Goal: Transaction & Acquisition: Purchase product/service

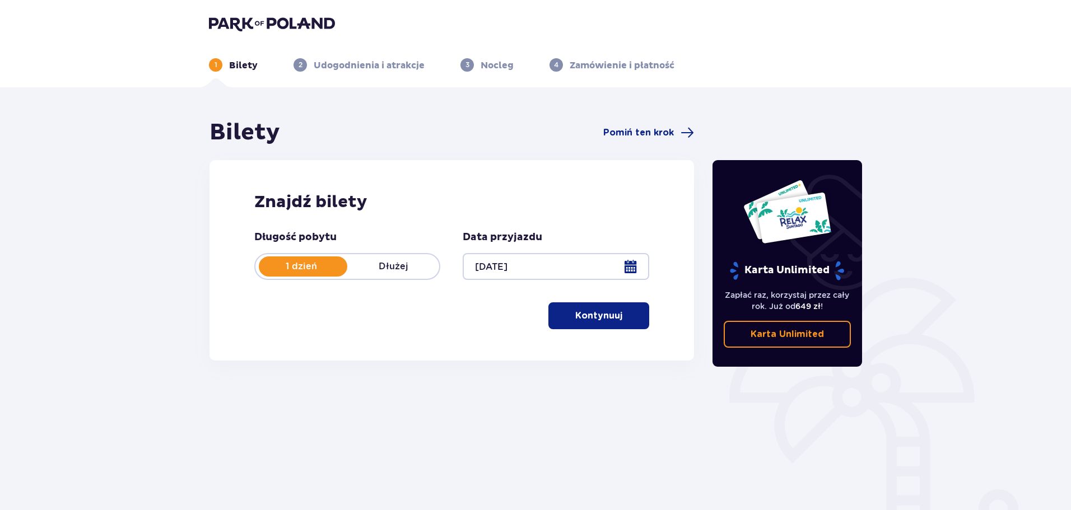
click at [625, 263] on div at bounding box center [556, 266] width 186 height 27
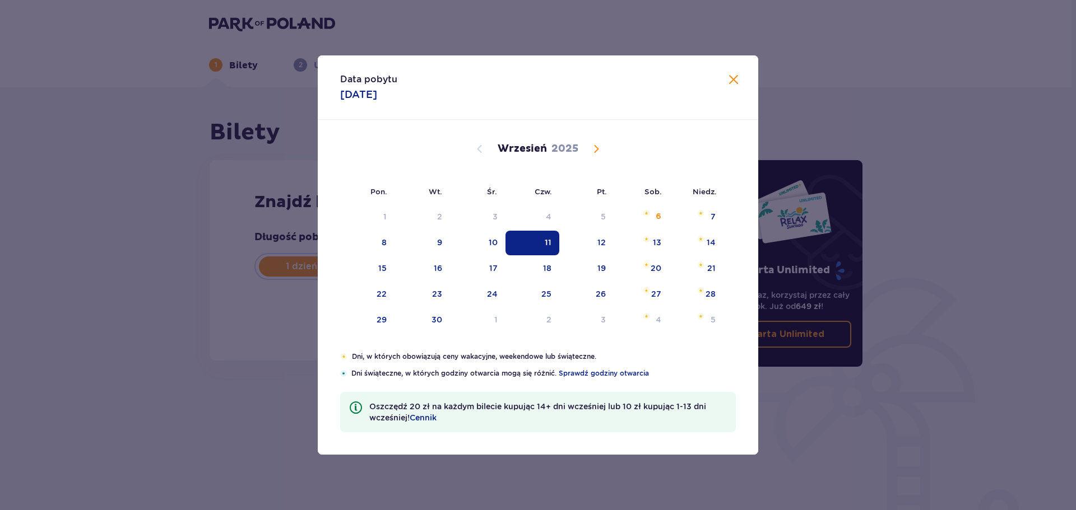
click at [945, 147] on div "Data pobytu 11.09.2025 Pon. Wt. Śr. Czw. Pt. Sob. Niedz. Sierpień 2025 28 29 30…" at bounding box center [538, 255] width 1076 height 510
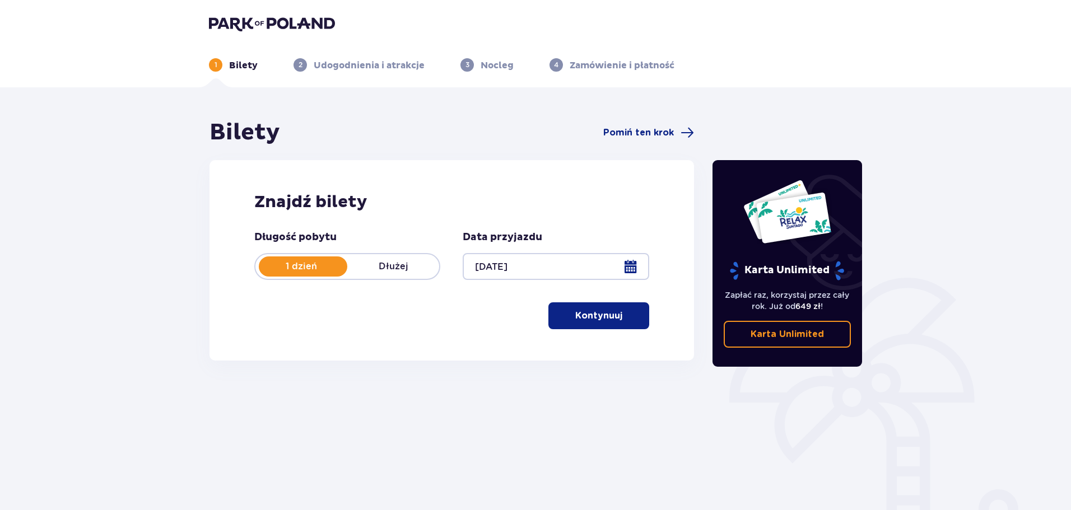
click at [567, 325] on button "Kontynuuj" at bounding box center [598, 316] width 101 height 27
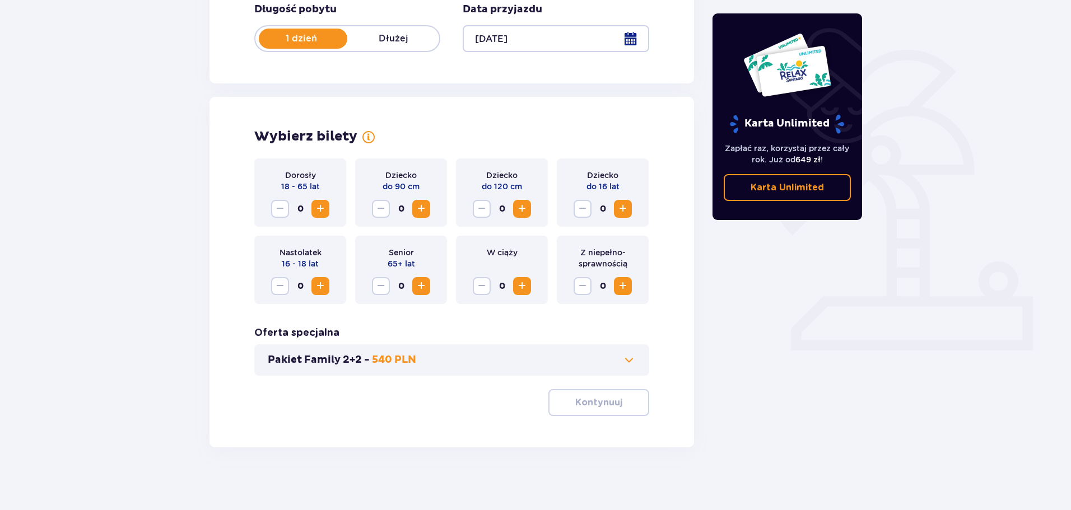
scroll to position [232, 0]
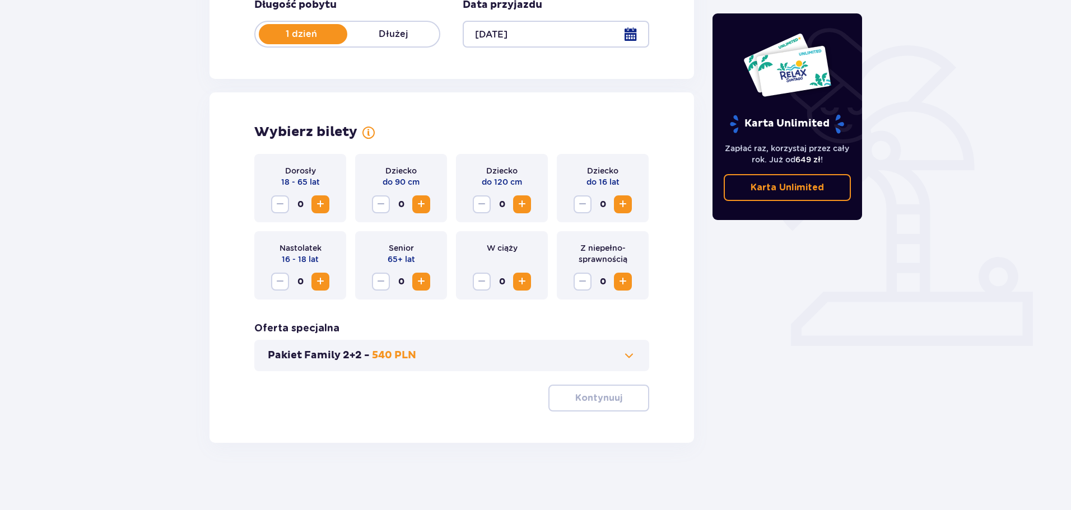
click at [523, 203] on span "Increase" at bounding box center [521, 204] width 13 height 13
click at [524, 204] on span "Increase" at bounding box center [521, 204] width 13 height 13
click at [329, 203] on div "Dorosły 18 - 65 lat 0" at bounding box center [300, 188] width 92 height 68
click at [318, 203] on span "Increase" at bounding box center [320, 204] width 13 height 13
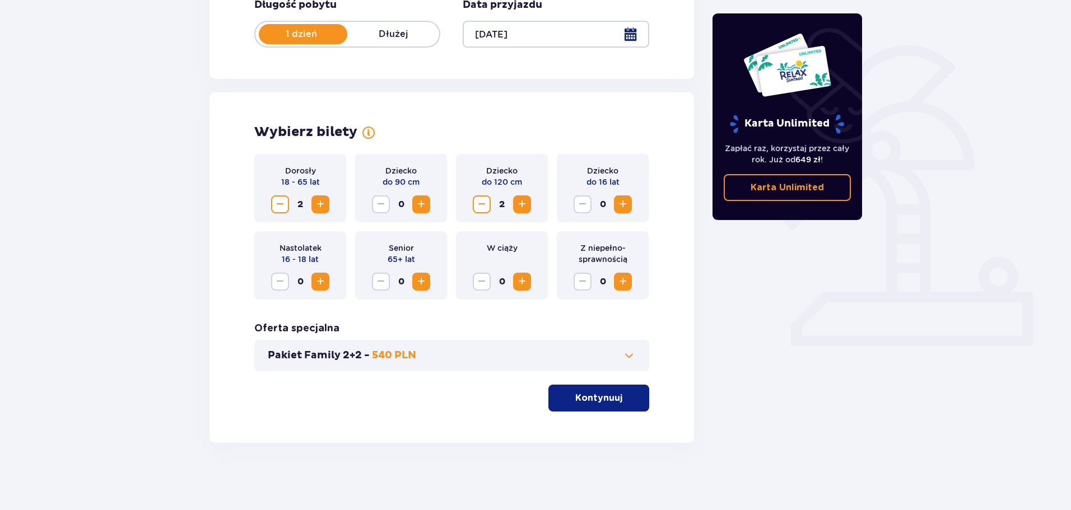
click at [566, 387] on button "Kontynuuj" at bounding box center [598, 398] width 101 height 27
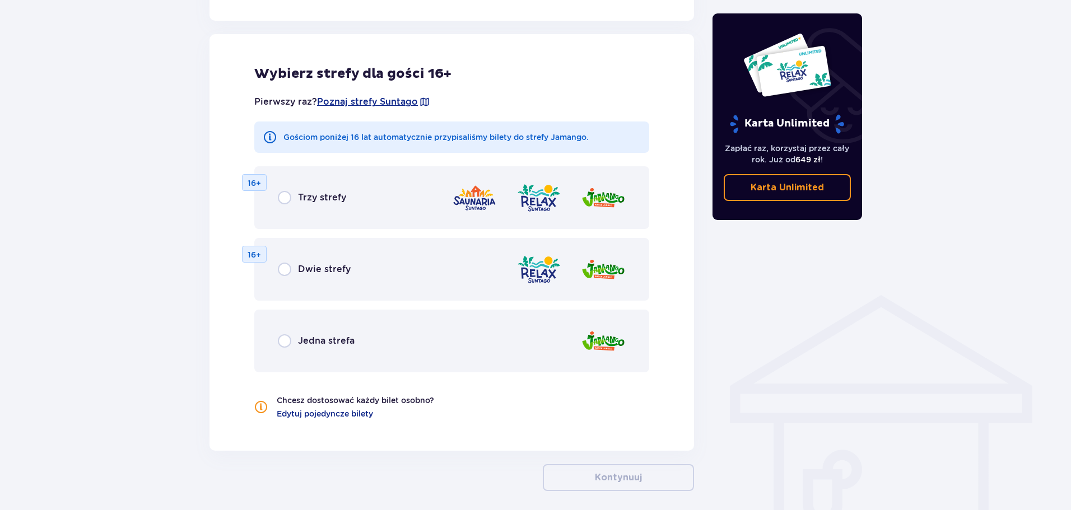
scroll to position [622, 0]
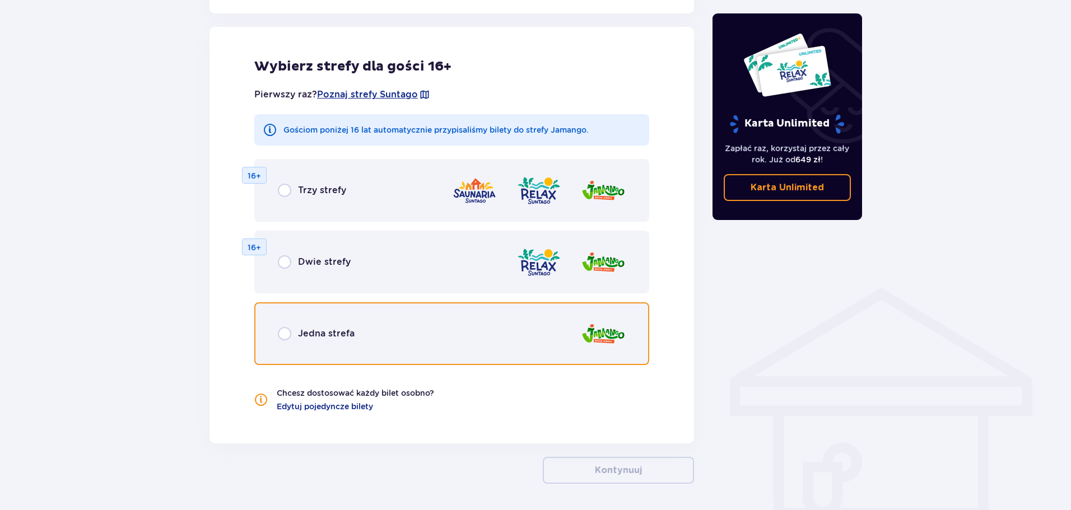
click at [283, 338] on input "radio" at bounding box center [284, 333] width 13 height 13
radio input "true"
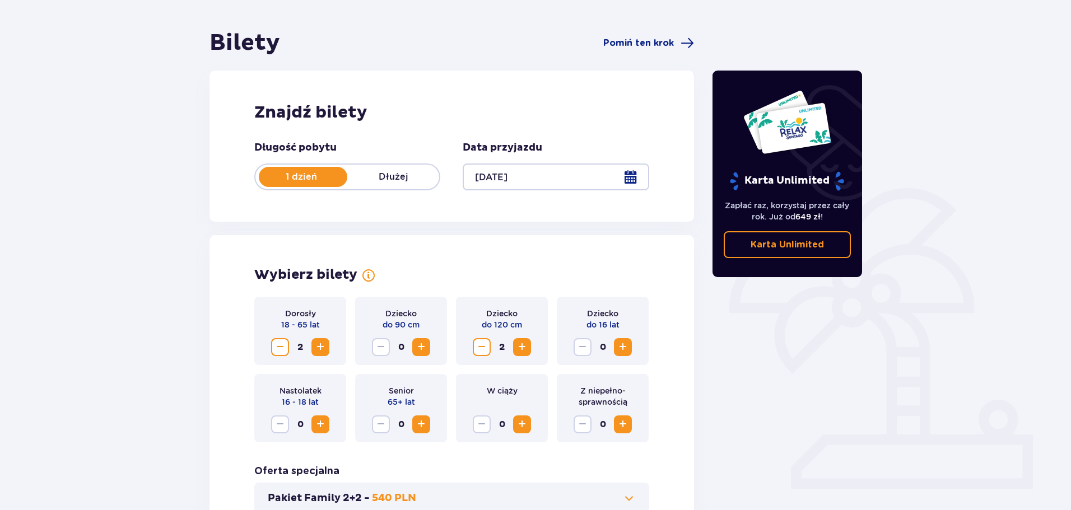
scroll to position [0, 0]
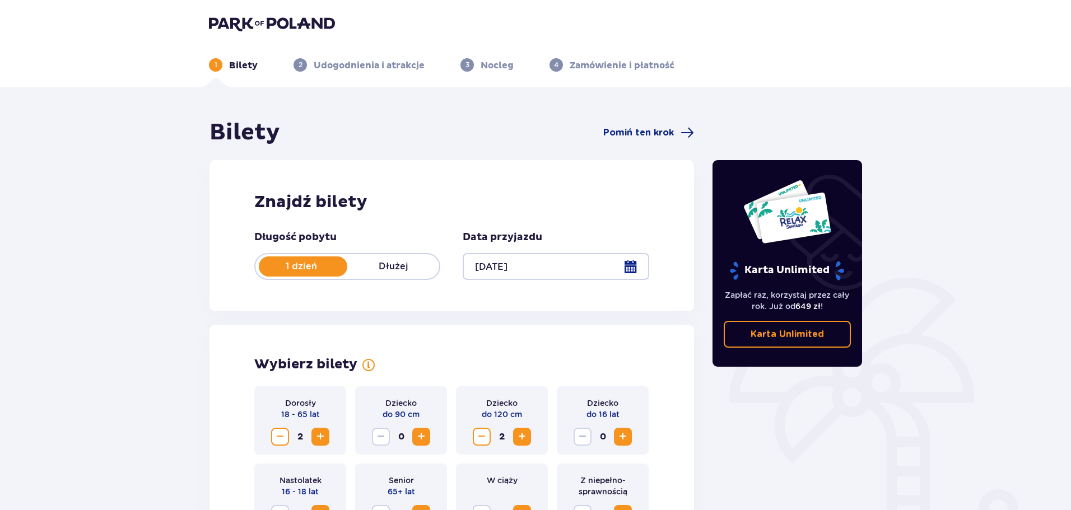
click at [636, 266] on div at bounding box center [556, 266] width 186 height 27
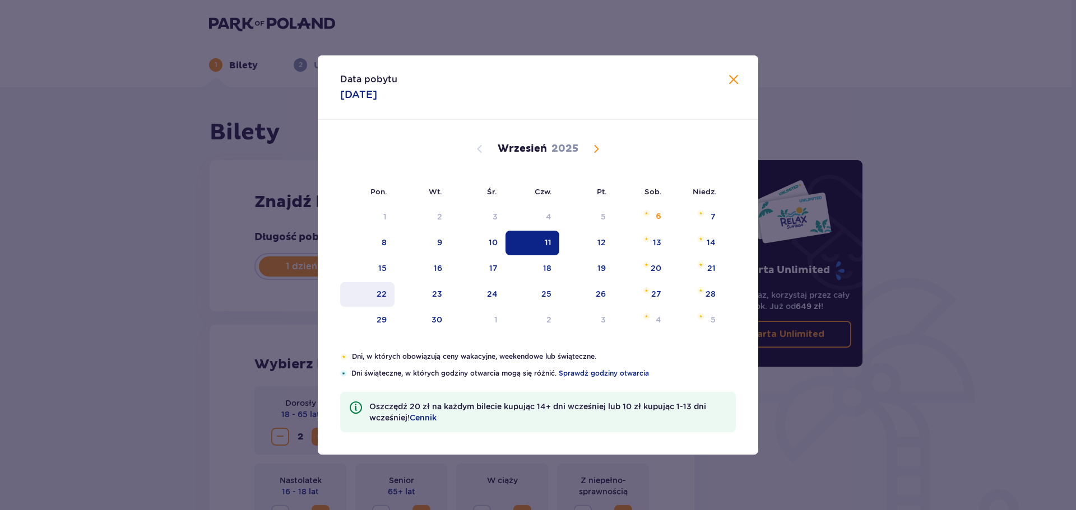
click at [388, 299] on div "22" at bounding box center [367, 294] width 54 height 25
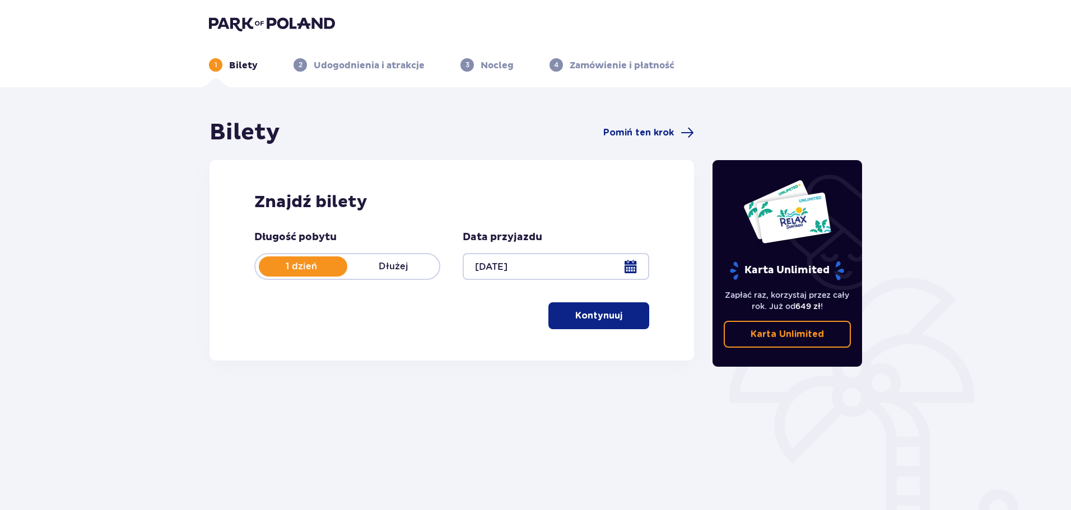
click at [967, 320] on div "Bilety Pomiń ten krok Znajdź bilety Długość pobytu 1 dzień Dłużej Data przyjazd…" at bounding box center [535, 328] width 1071 height 483
click at [584, 314] on p "Kontynuuj" at bounding box center [598, 316] width 47 height 12
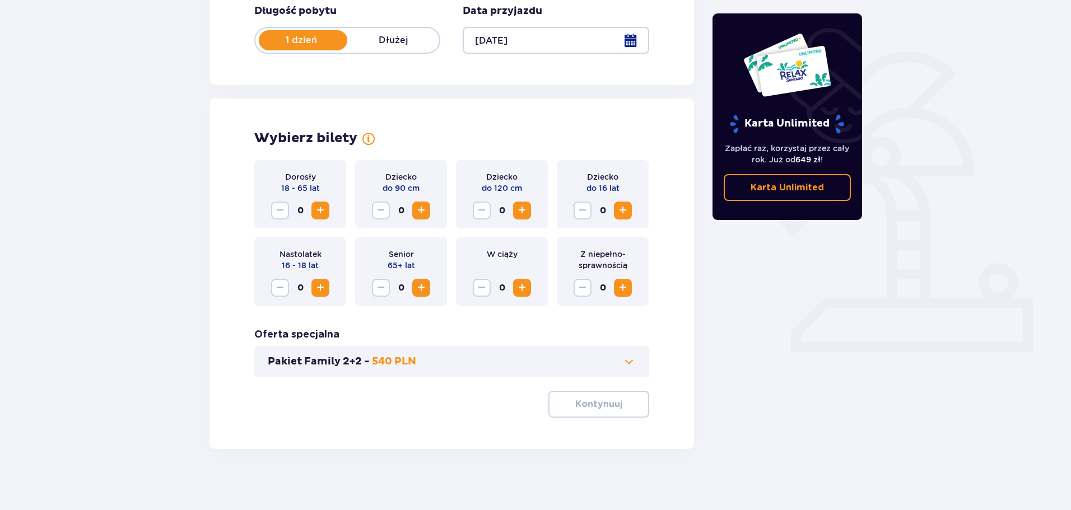
scroll to position [232, 0]
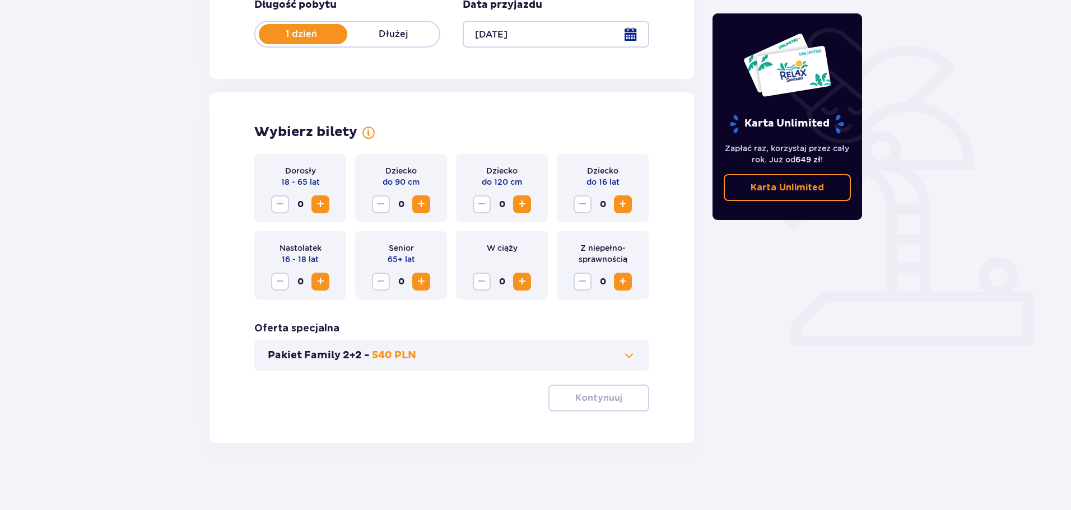
click at [522, 206] on span "Increase" at bounding box center [521, 204] width 13 height 13
click at [322, 204] on span "Increase" at bounding box center [320, 204] width 13 height 13
click at [323, 204] on span "Increase" at bounding box center [320, 204] width 13 height 13
click at [606, 398] on p "Kontynuuj" at bounding box center [598, 398] width 47 height 12
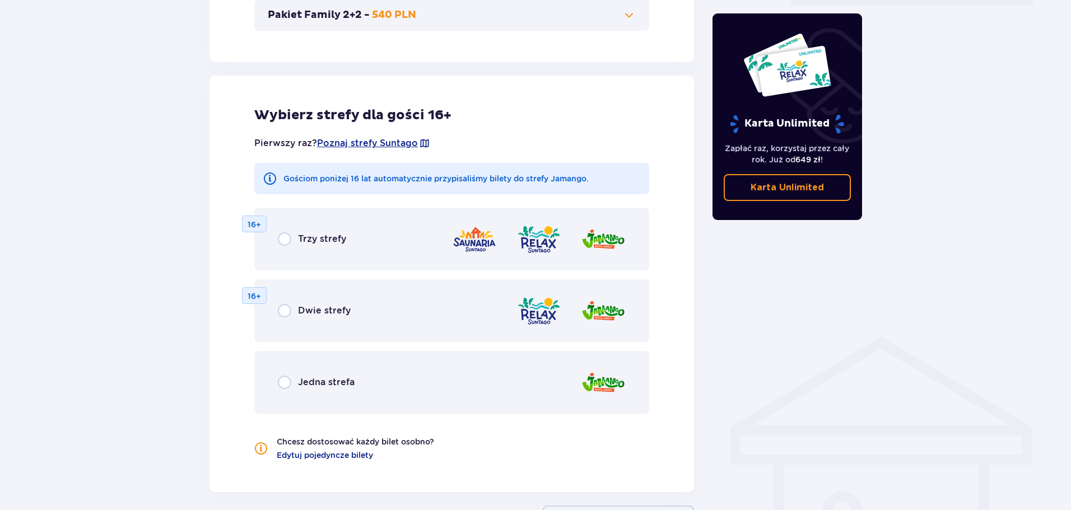
scroll to position [622, 0]
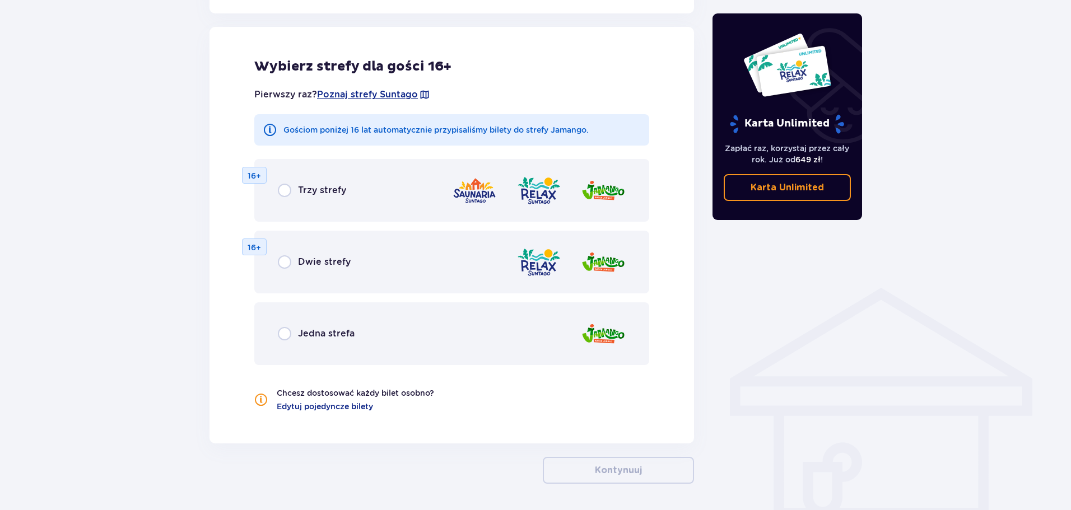
click at [289, 322] on div "Jedna strefa" at bounding box center [451, 334] width 395 height 63
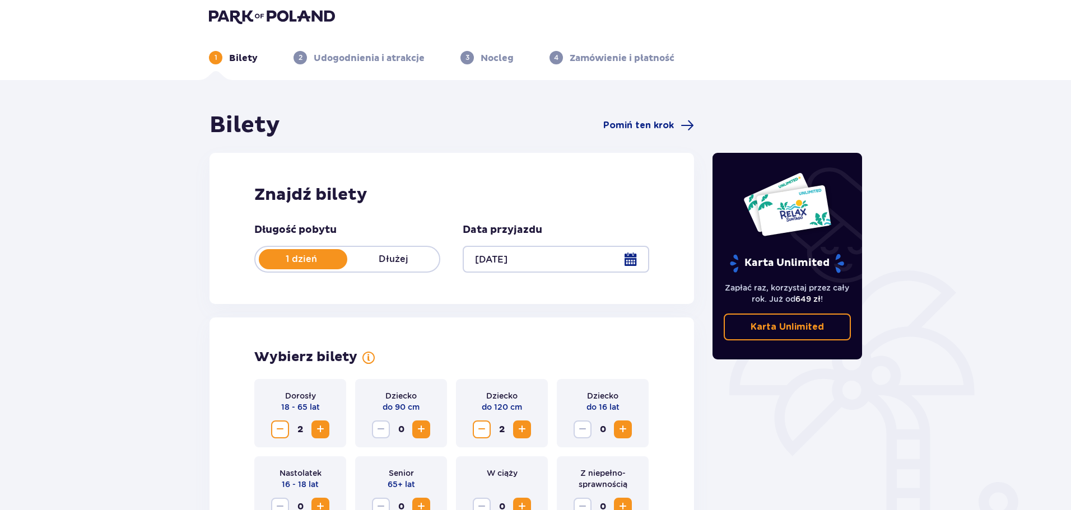
scroll to position [0, 0]
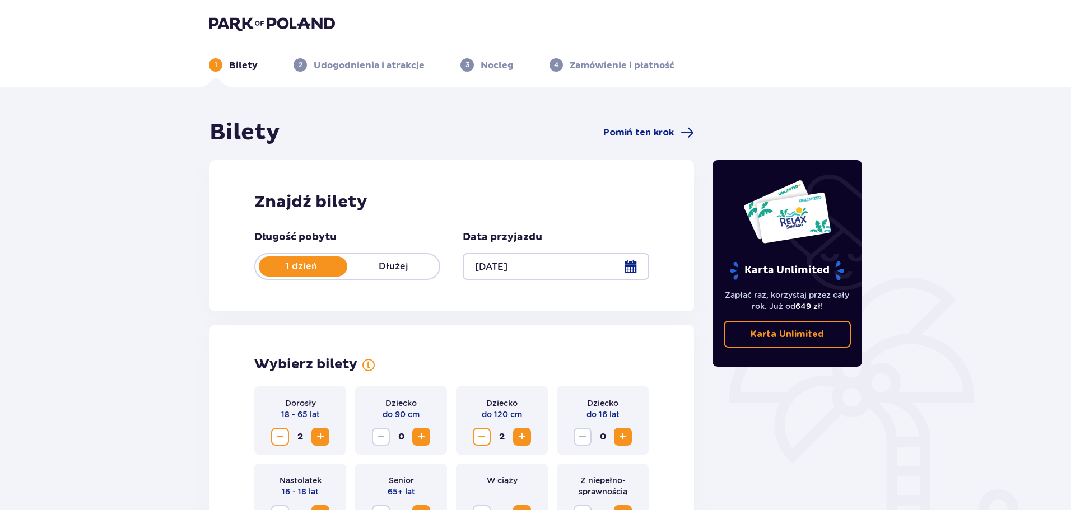
click at [564, 255] on div at bounding box center [556, 266] width 186 height 27
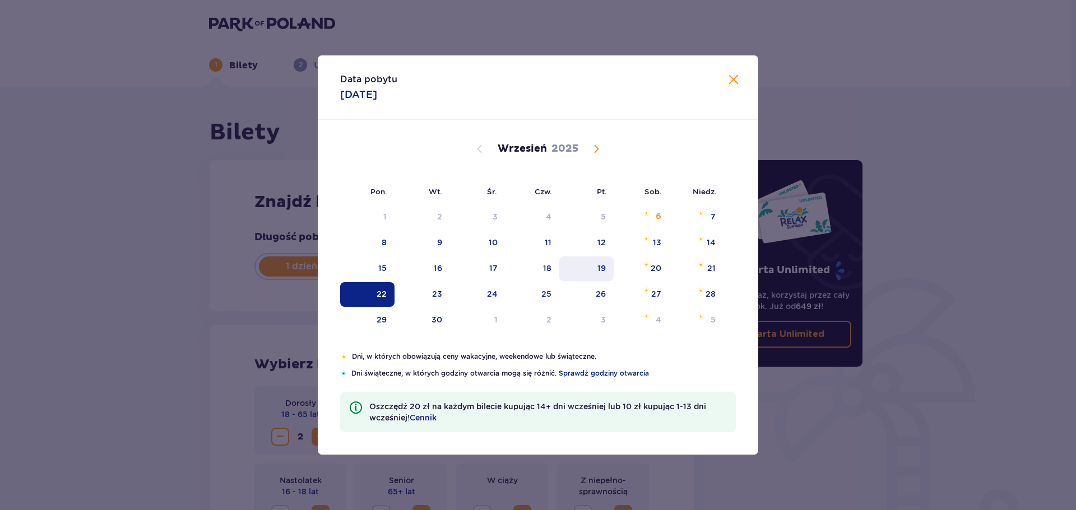
click at [605, 261] on div "19" at bounding box center [586, 269] width 54 height 25
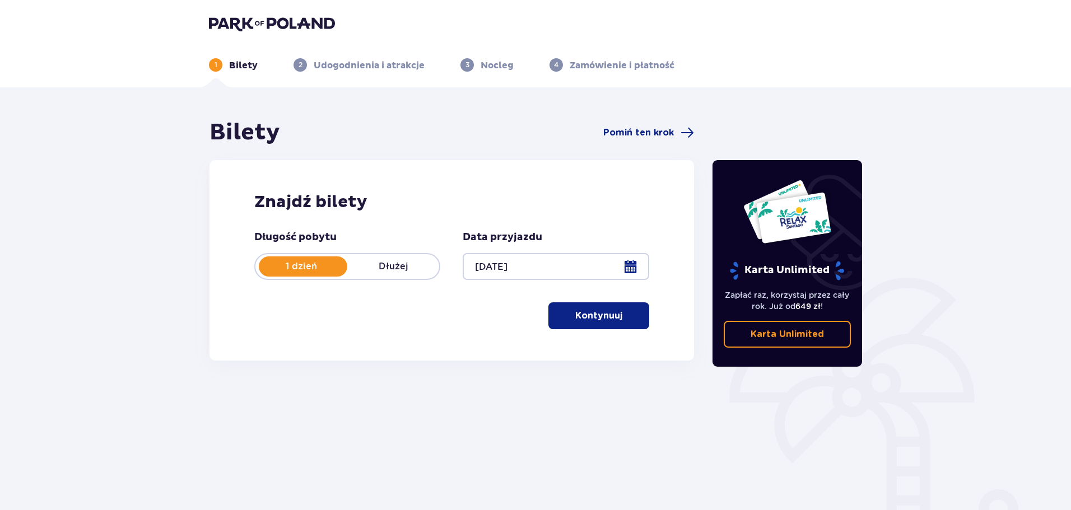
click at [593, 316] on p "Kontynuuj" at bounding box center [598, 316] width 47 height 12
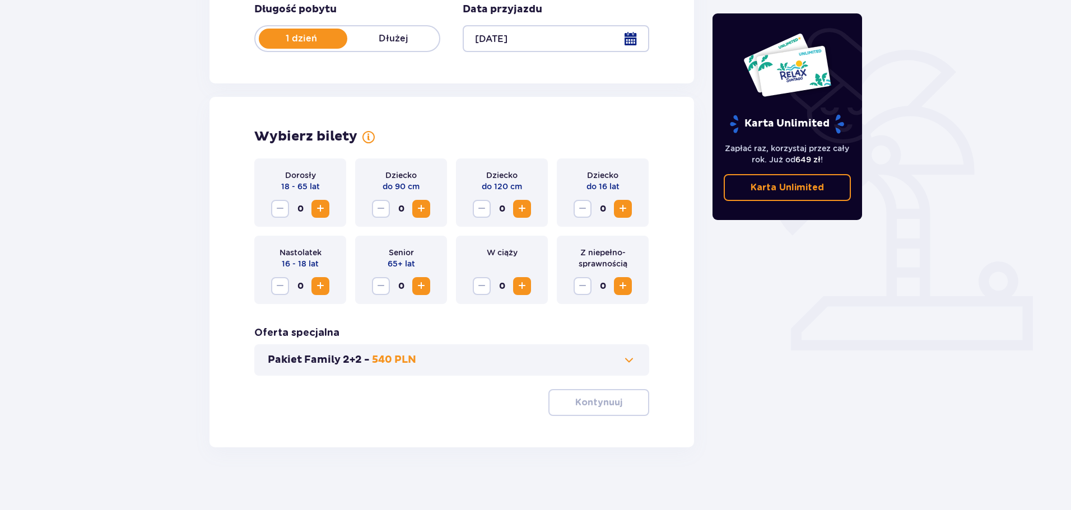
scroll to position [232, 0]
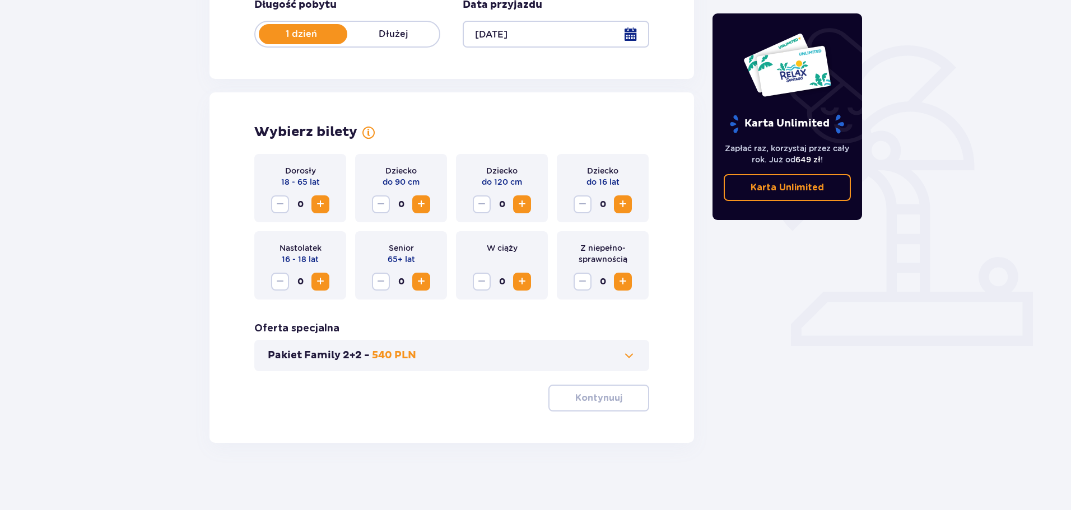
click at [523, 206] on span "Increase" at bounding box center [521, 204] width 13 height 13
click at [575, 400] on p "Kontynuuj" at bounding box center [598, 398] width 47 height 12
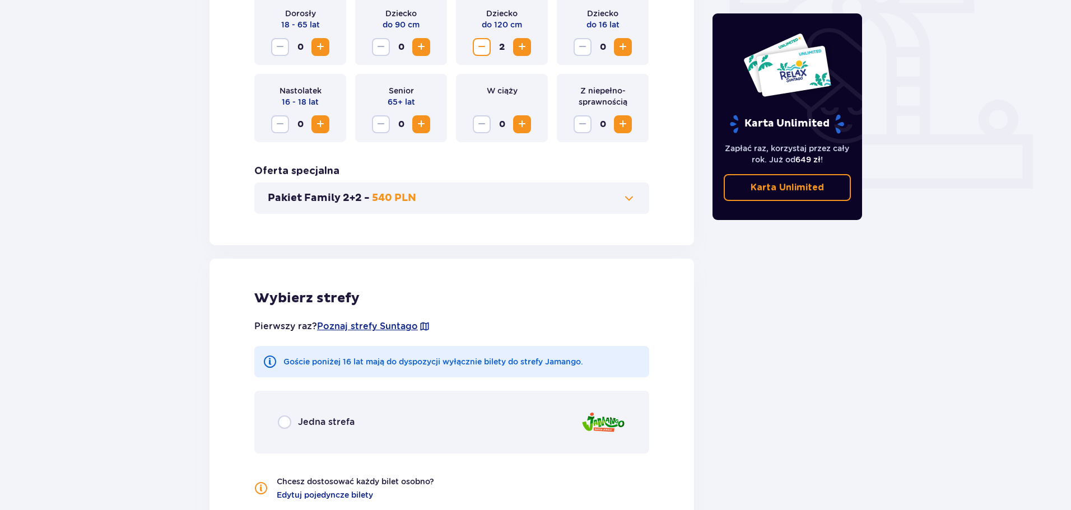
scroll to position [239, 0]
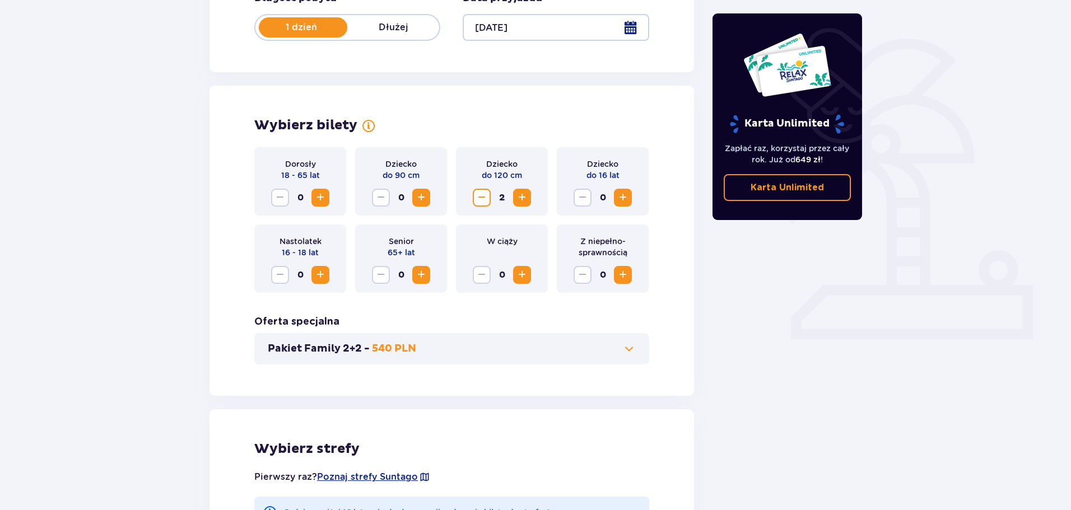
click at [324, 192] on span "Increase" at bounding box center [320, 197] width 13 height 13
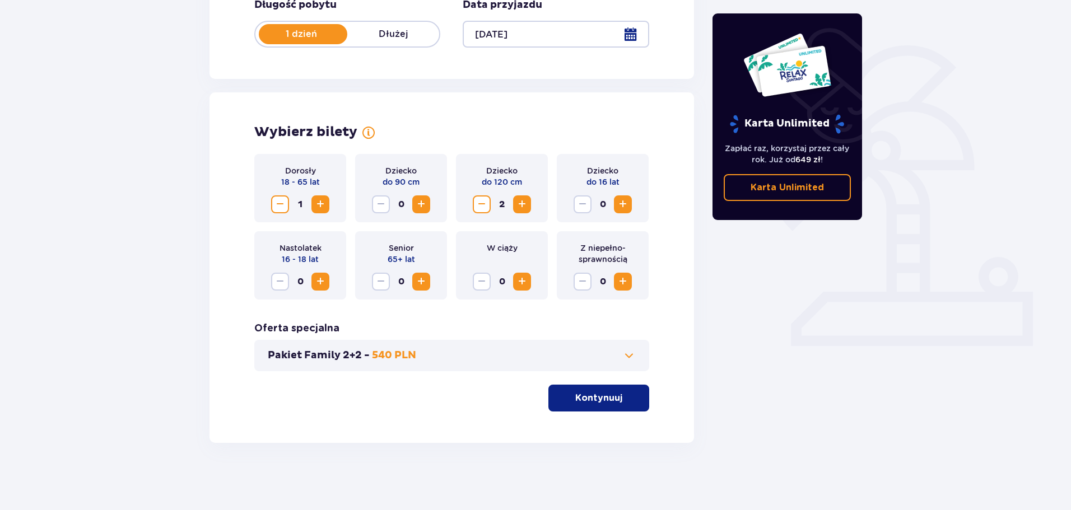
scroll to position [232, 0]
click at [320, 206] on span "Increase" at bounding box center [320, 204] width 13 height 13
click at [607, 401] on p "Kontynuuj" at bounding box center [598, 398] width 47 height 12
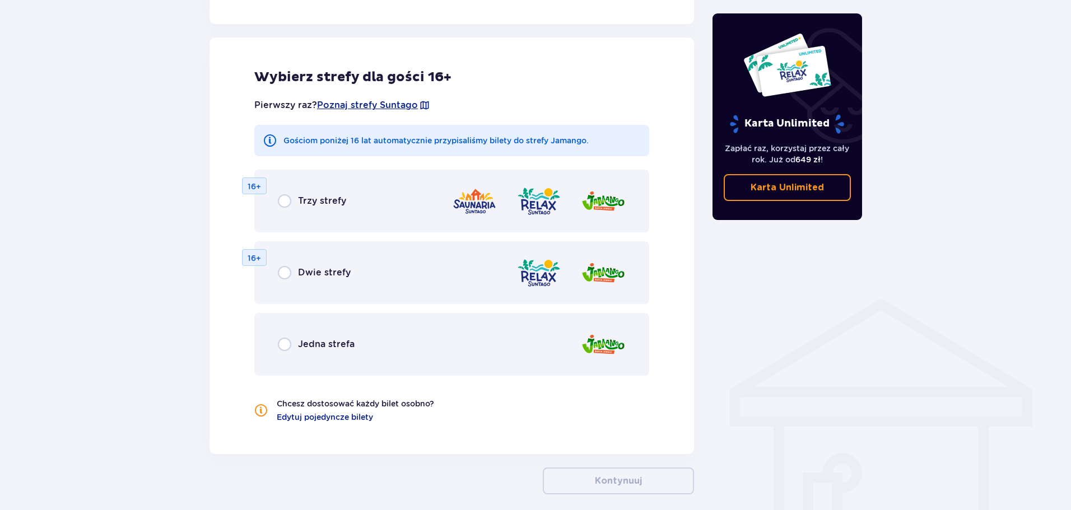
scroll to position [622, 0]
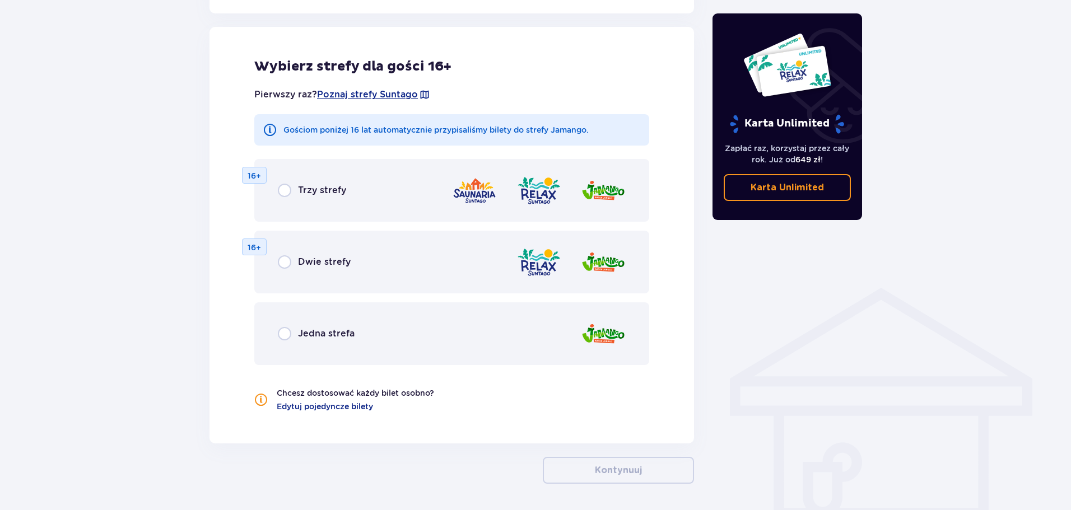
click at [296, 340] on div "Jedna strefa" at bounding box center [316, 333] width 77 height 13
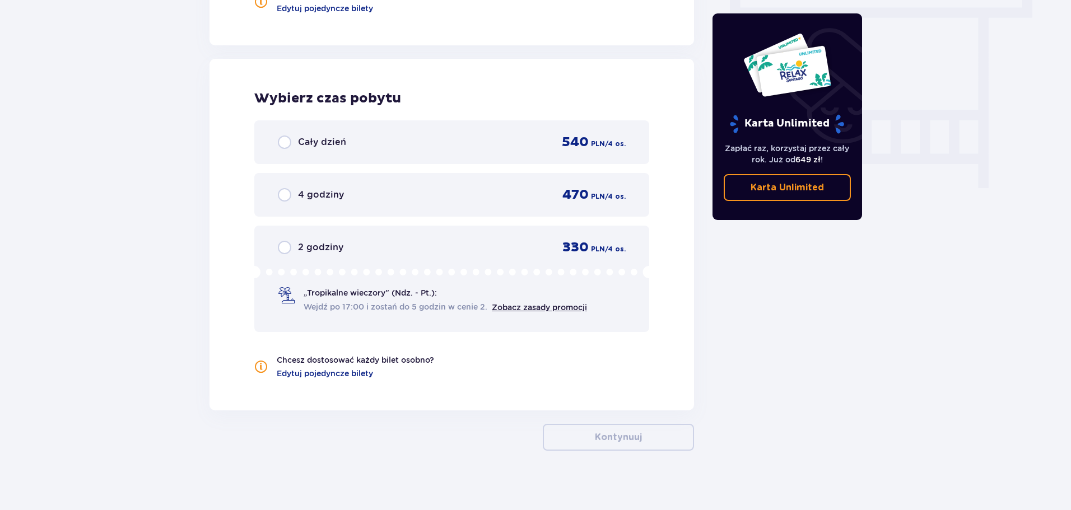
scroll to position [1028, 0]
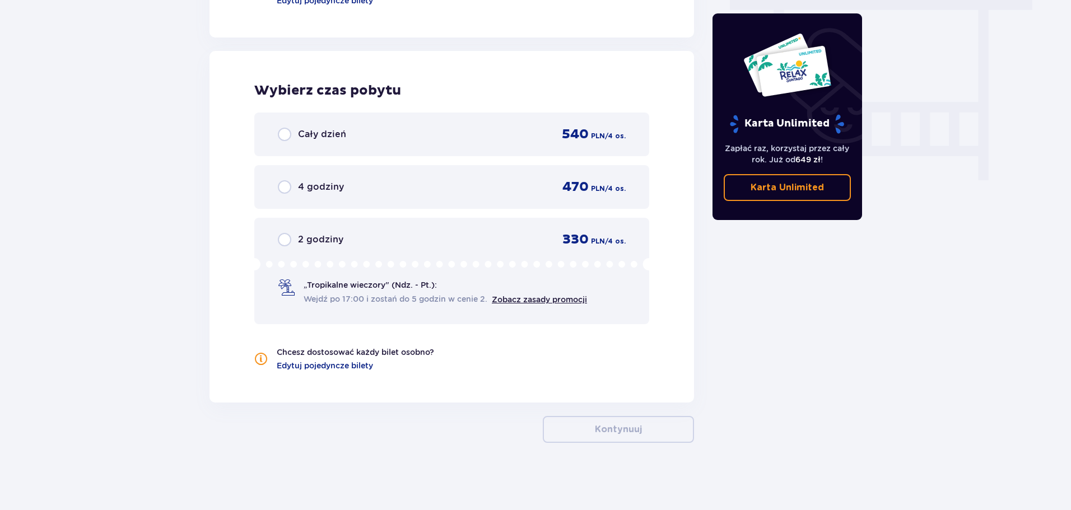
click at [292, 241] on div "2 godziny" at bounding box center [311, 239] width 66 height 13
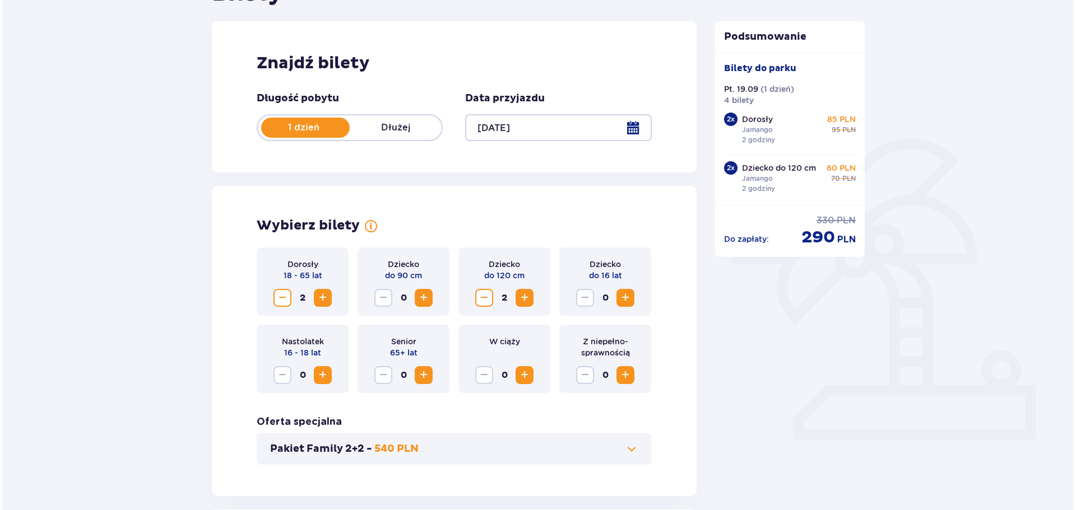
scroll to position [138, 0]
click at [478, 123] on div at bounding box center [556, 128] width 186 height 27
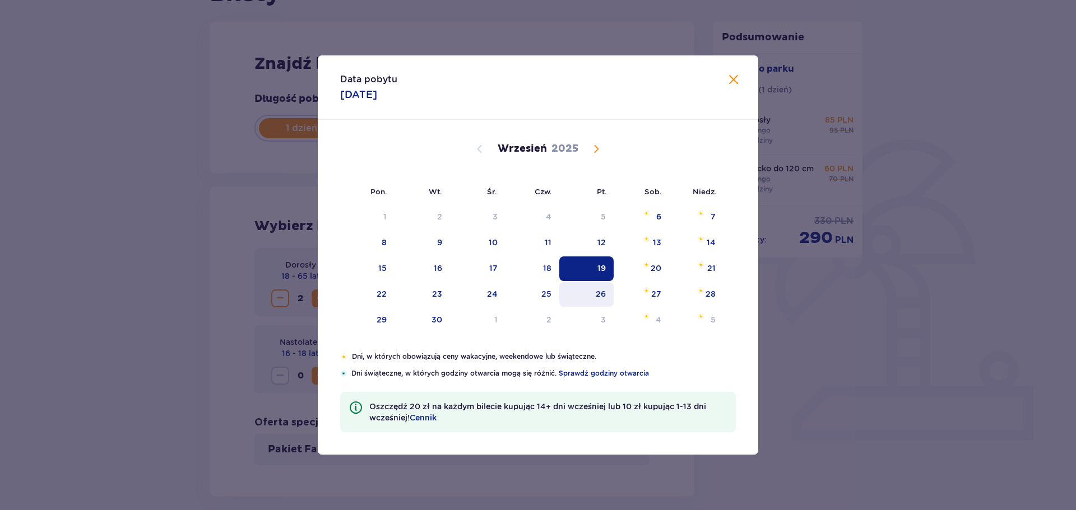
click at [596, 302] on div "26" at bounding box center [586, 294] width 54 height 25
type input "26.09.25"
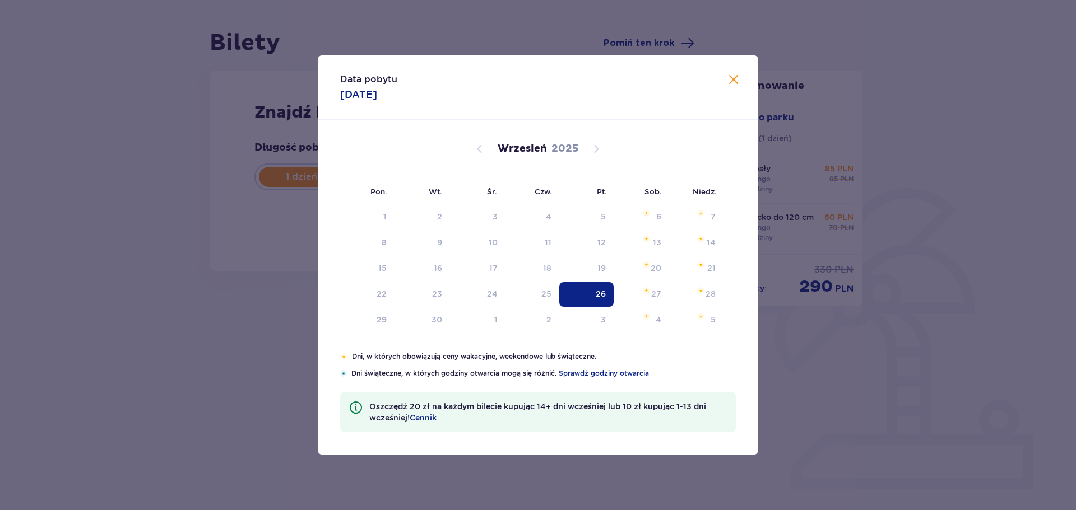
scroll to position [90, 0]
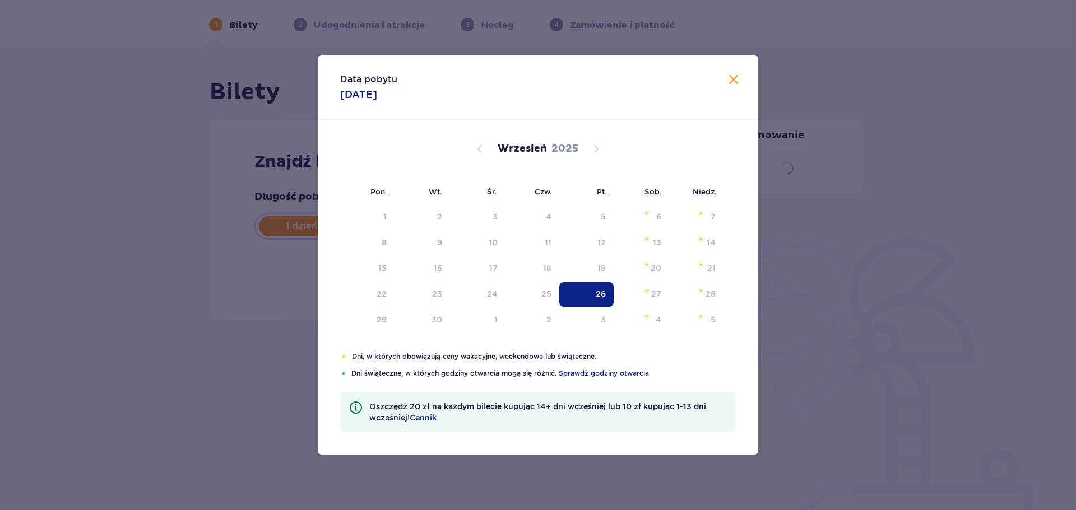
click at [877, 422] on div "Bilety Pomiń ten krok Znajdź bilety Długość pobytu 1 dzień Dłużej Data przyjazd…" at bounding box center [535, 278] width 1071 height 463
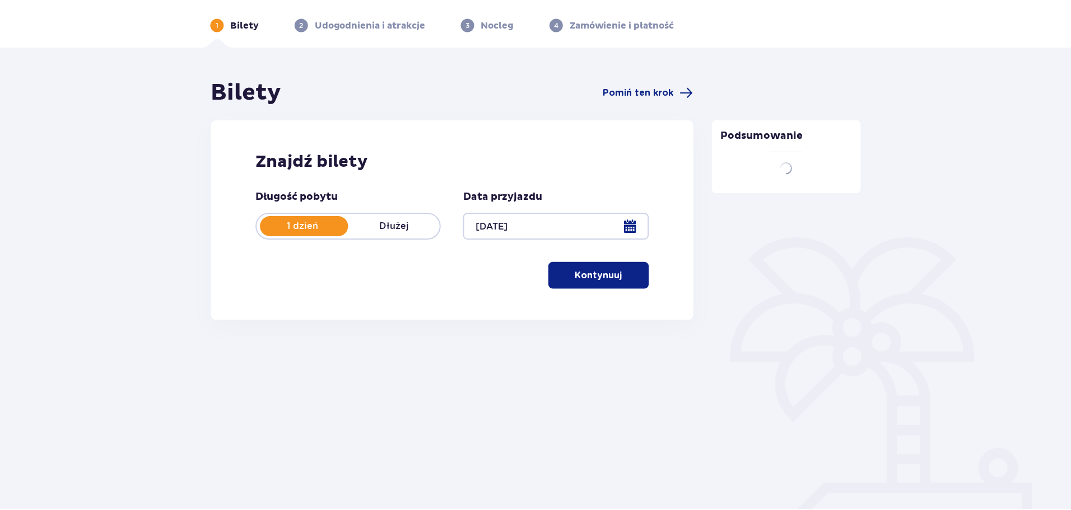
scroll to position [40, 0]
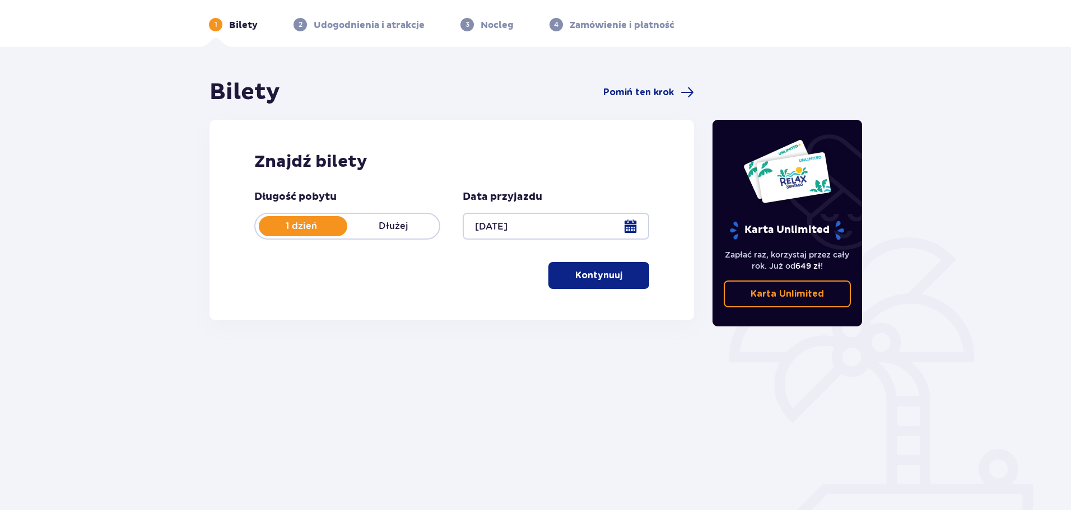
click at [607, 284] on button "Kontynuuj" at bounding box center [598, 275] width 101 height 27
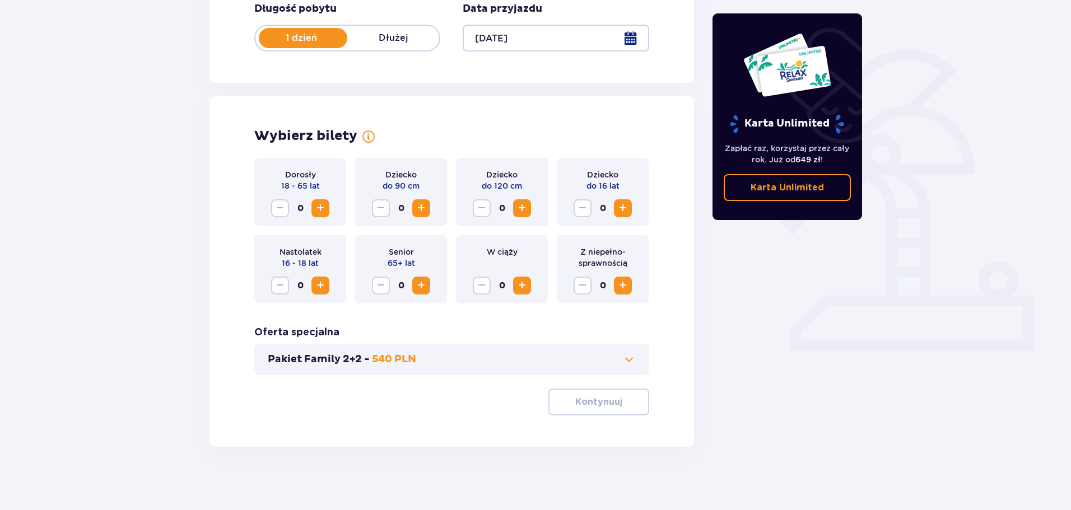
scroll to position [232, 0]
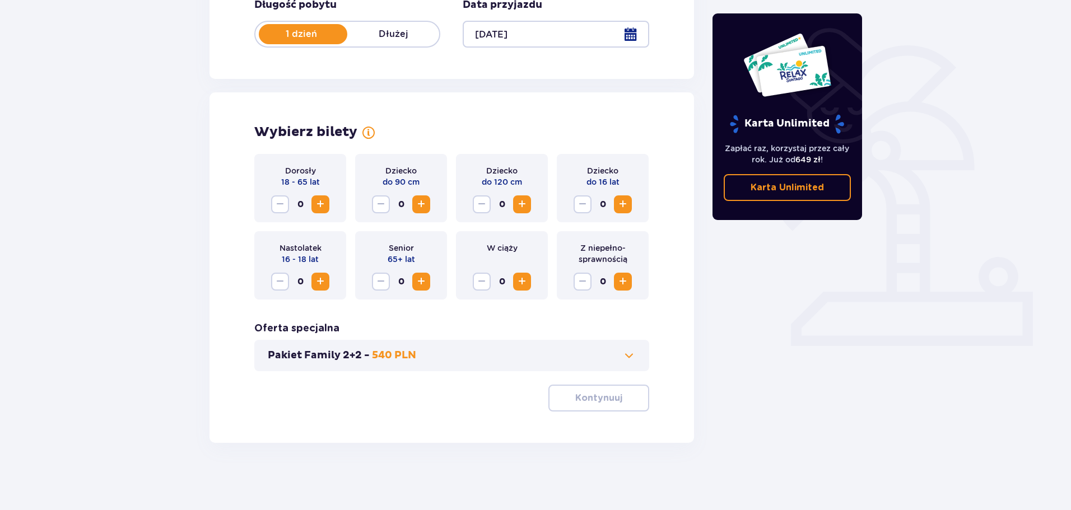
click at [523, 207] on span "Increase" at bounding box center [521, 204] width 13 height 13
click at [324, 203] on span "Increase" at bounding box center [320, 204] width 13 height 13
click at [326, 203] on span "Increase" at bounding box center [320, 204] width 13 height 13
click at [578, 369] on div "Pakiet Family 2+2 - 540 PLN" at bounding box center [451, 355] width 395 height 31
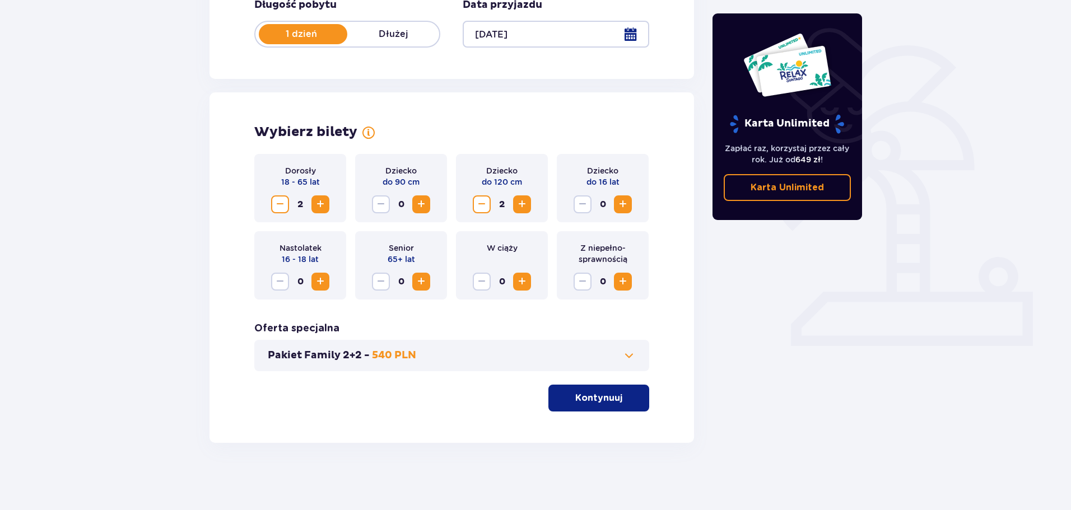
click at [581, 404] on p "Kontynuuj" at bounding box center [598, 398] width 47 height 12
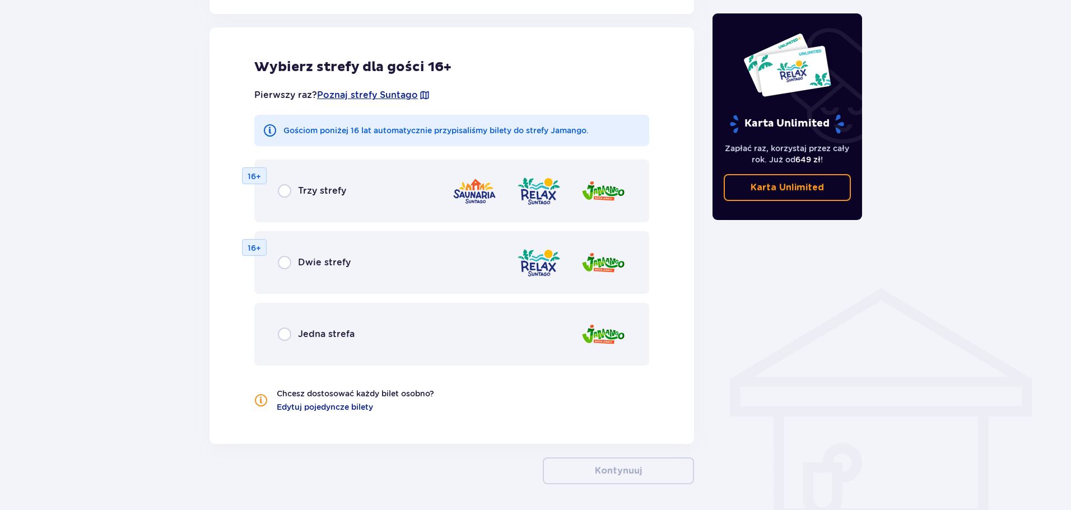
scroll to position [622, 0]
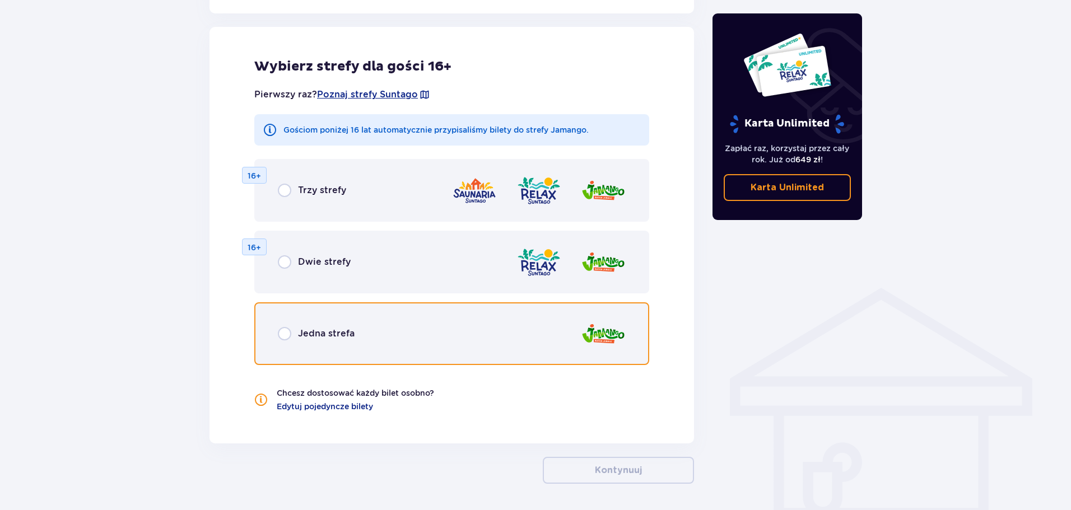
click at [289, 340] on input "radio" at bounding box center [284, 333] width 13 height 13
radio input "true"
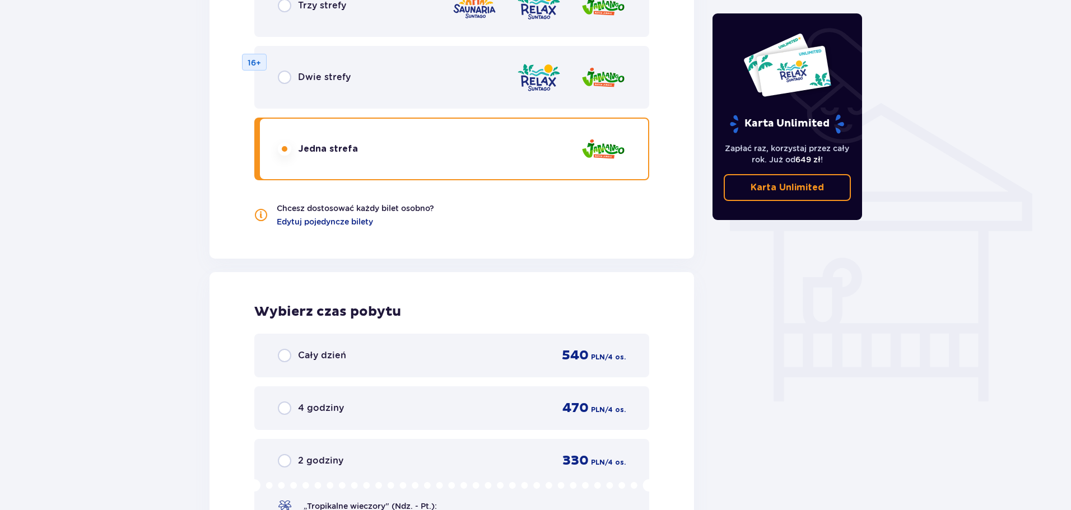
scroll to position [916, 0]
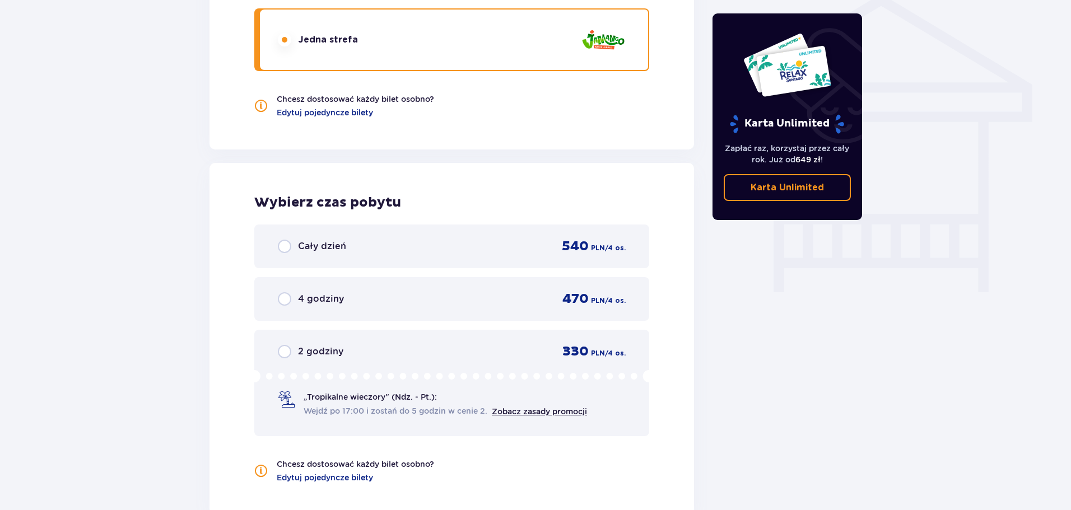
click at [297, 354] on div "2 godziny" at bounding box center [311, 351] width 66 height 13
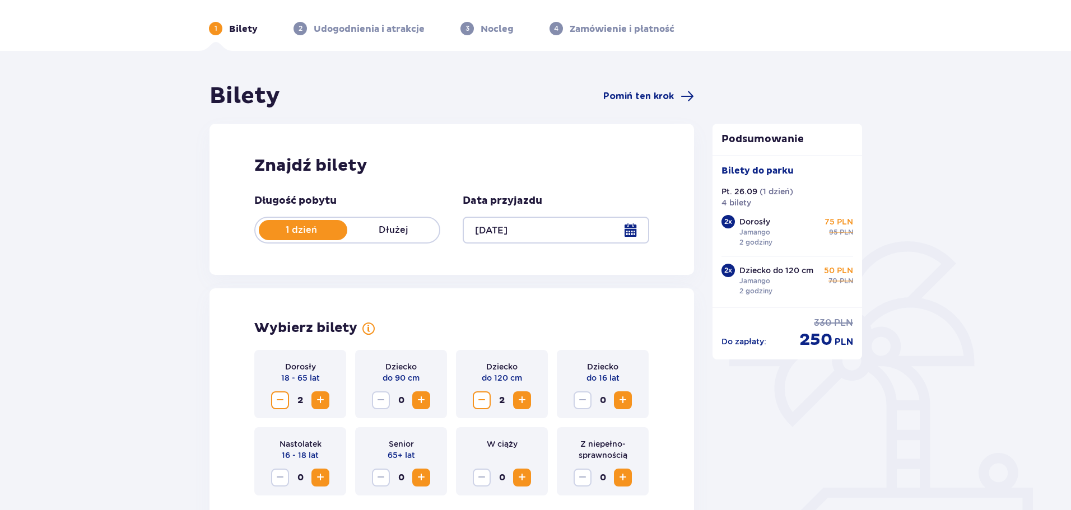
scroll to position [56, 0]
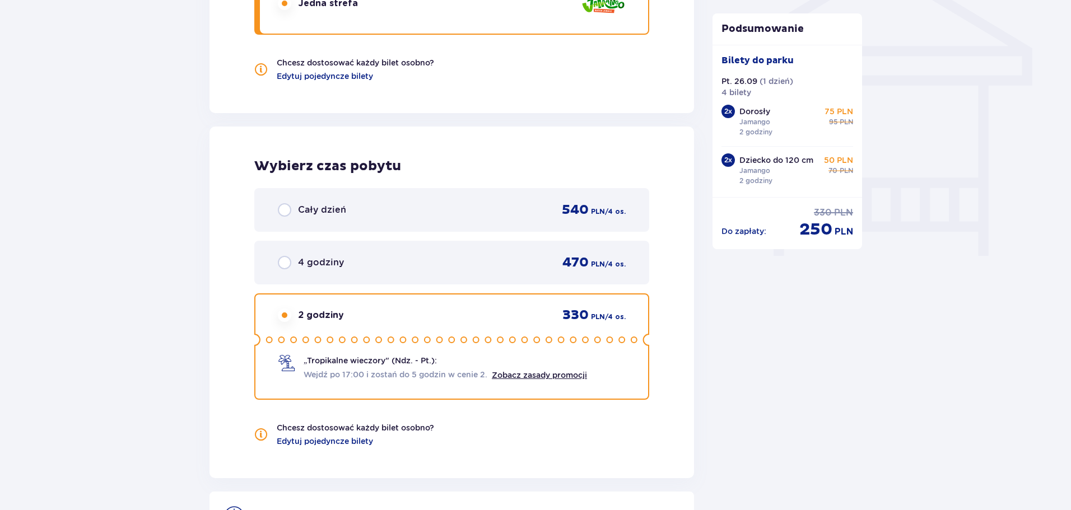
scroll to position [1091, 0]
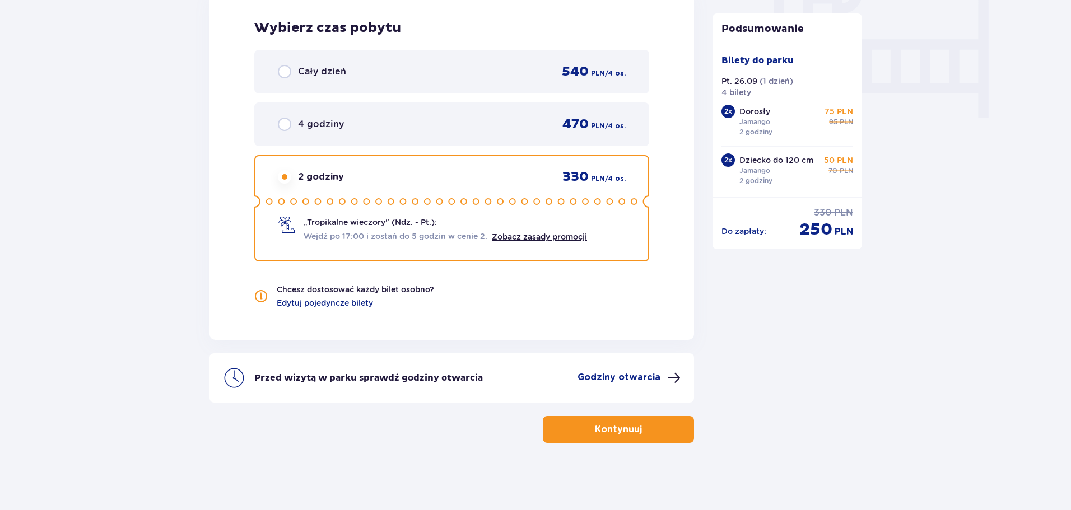
click at [630, 430] on p "Kontynuuj" at bounding box center [618, 430] width 47 height 12
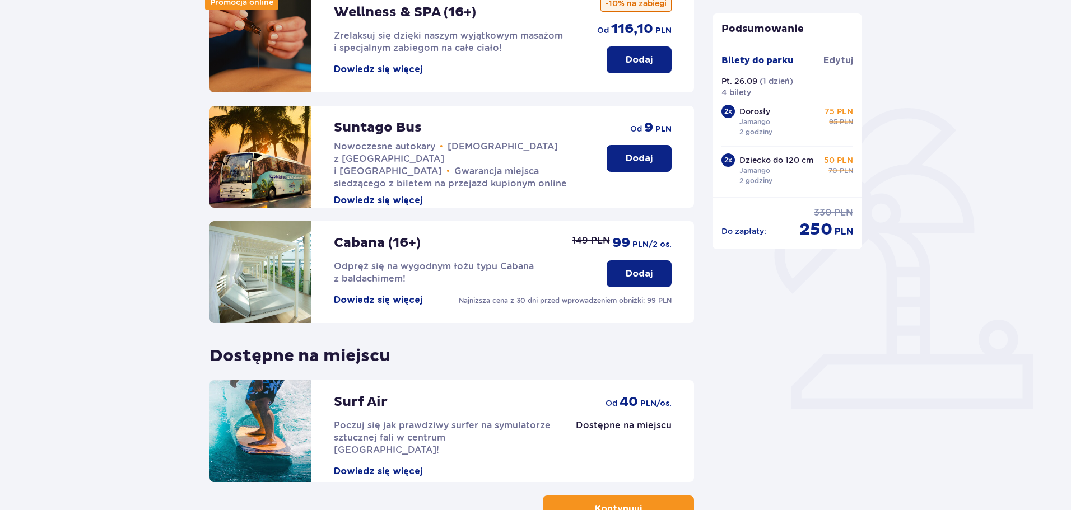
scroll to position [249, 0]
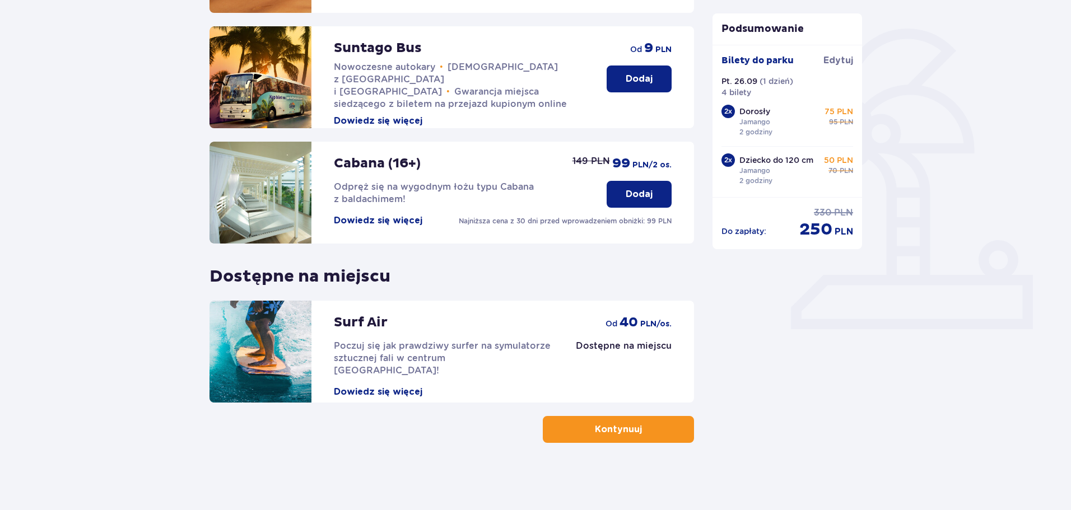
click at [618, 427] on p "Kontynuuj" at bounding box center [618, 430] width 47 height 12
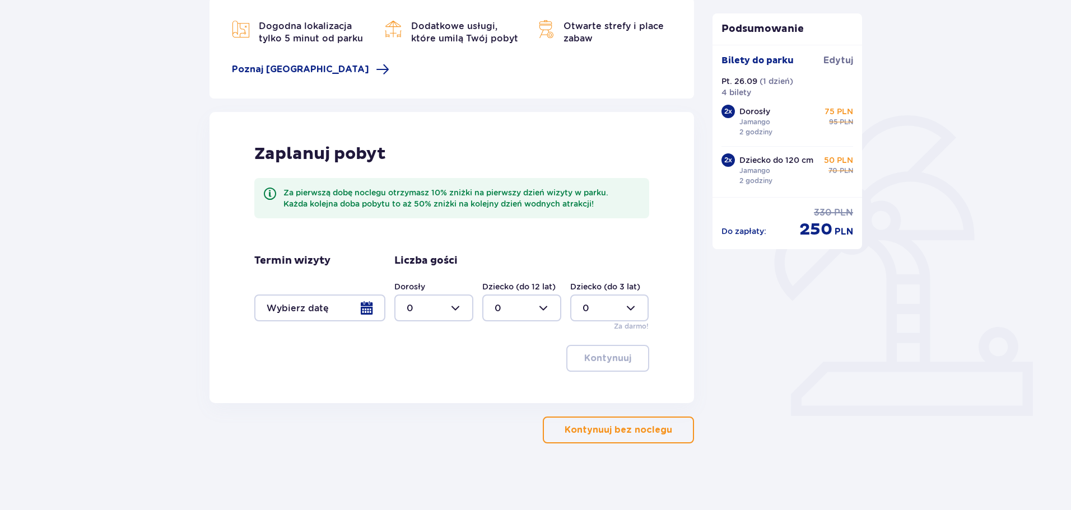
scroll to position [163, 0]
click at [649, 428] on p "Kontynuuj bez noclegu" at bounding box center [619, 430] width 108 height 12
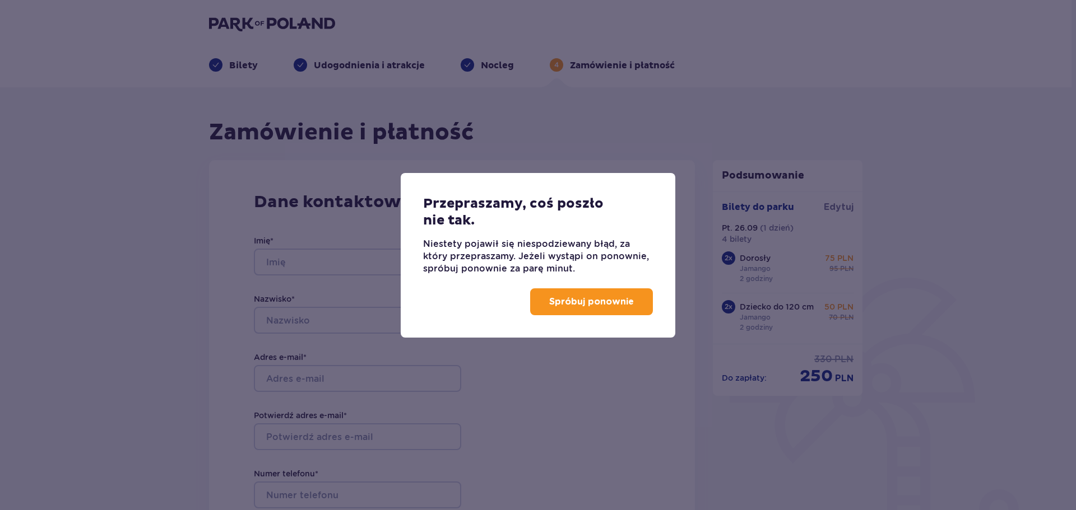
click at [557, 309] on button "Spróbuj ponownie" at bounding box center [591, 302] width 123 height 27
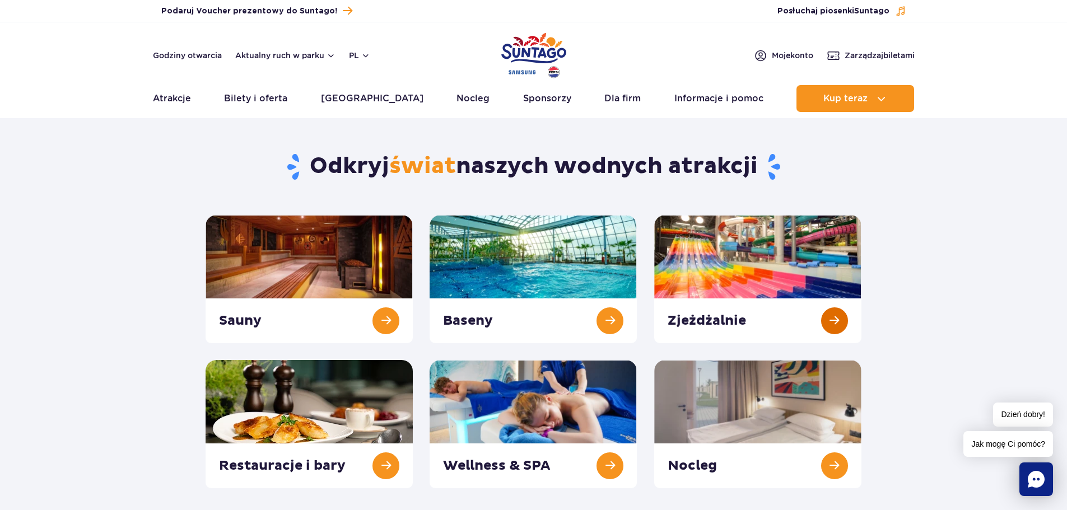
click at [728, 299] on link at bounding box center [757, 279] width 207 height 128
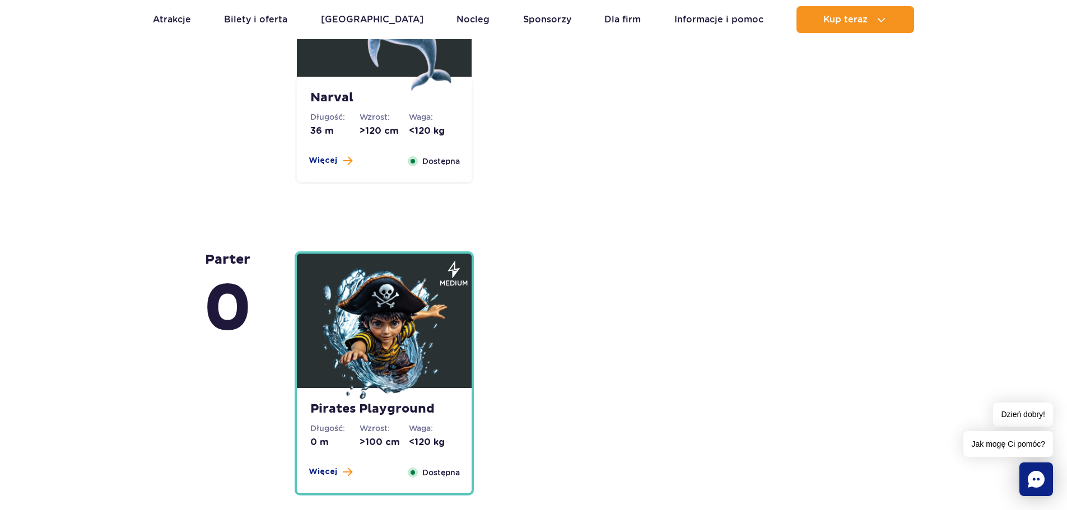
scroll to position [2689, 0]
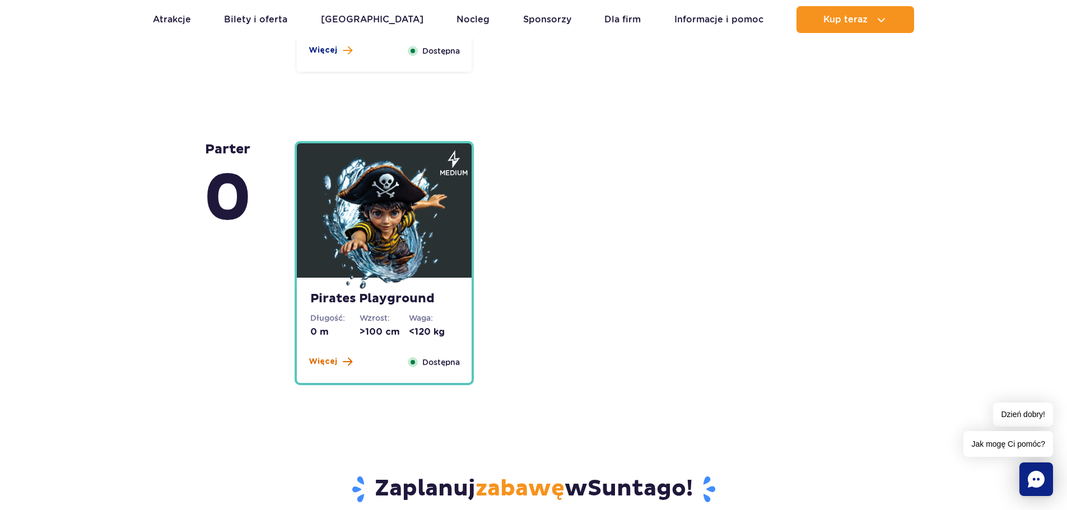
click at [327, 362] on span "Więcej" at bounding box center [323, 361] width 29 height 11
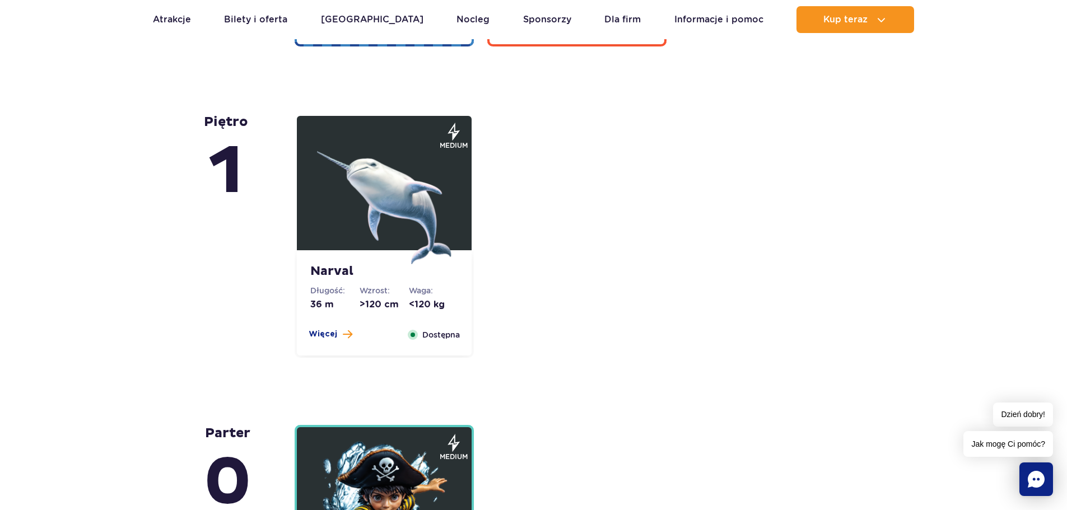
scroll to position [2416, 0]
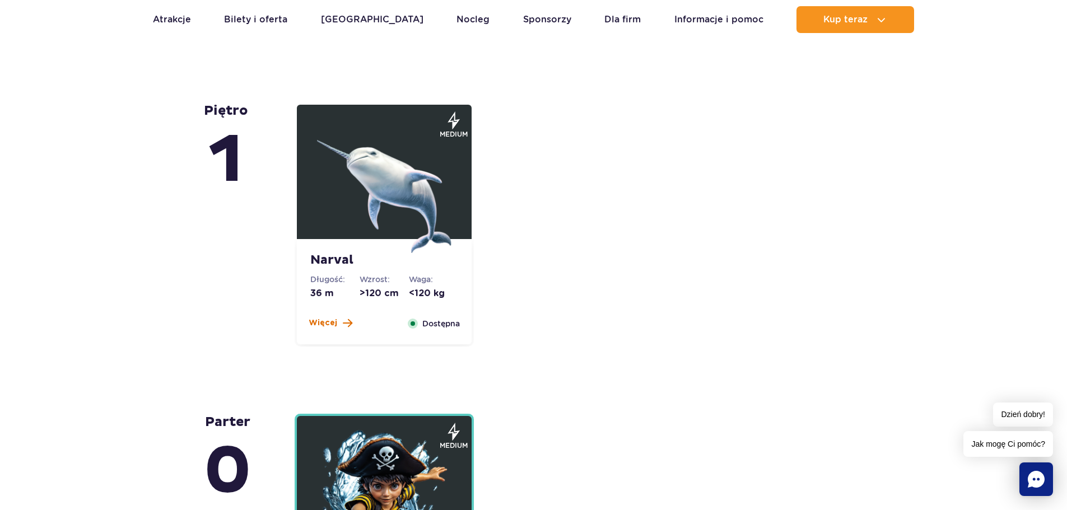
click at [324, 321] on span "Więcej" at bounding box center [323, 323] width 29 height 11
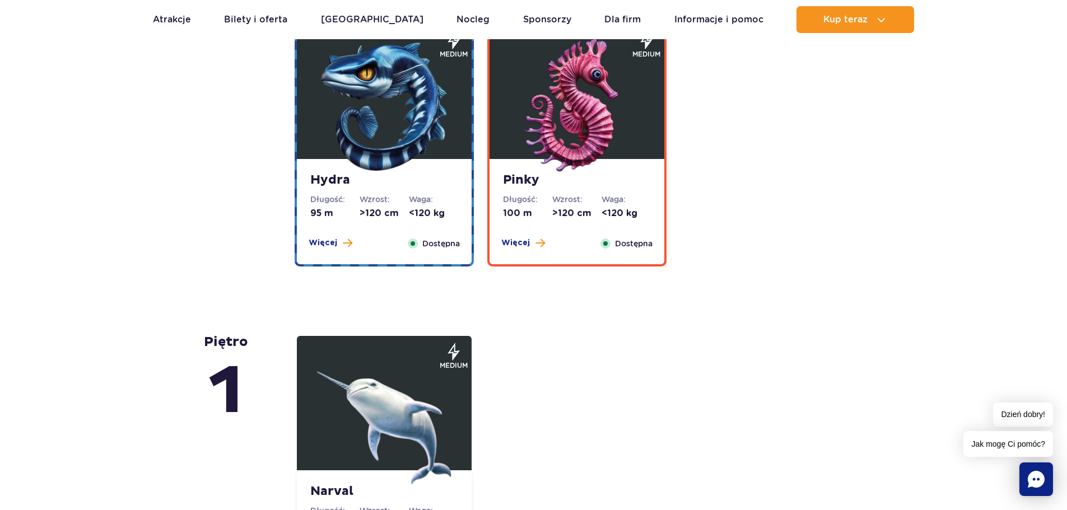
scroll to position [2161, 0]
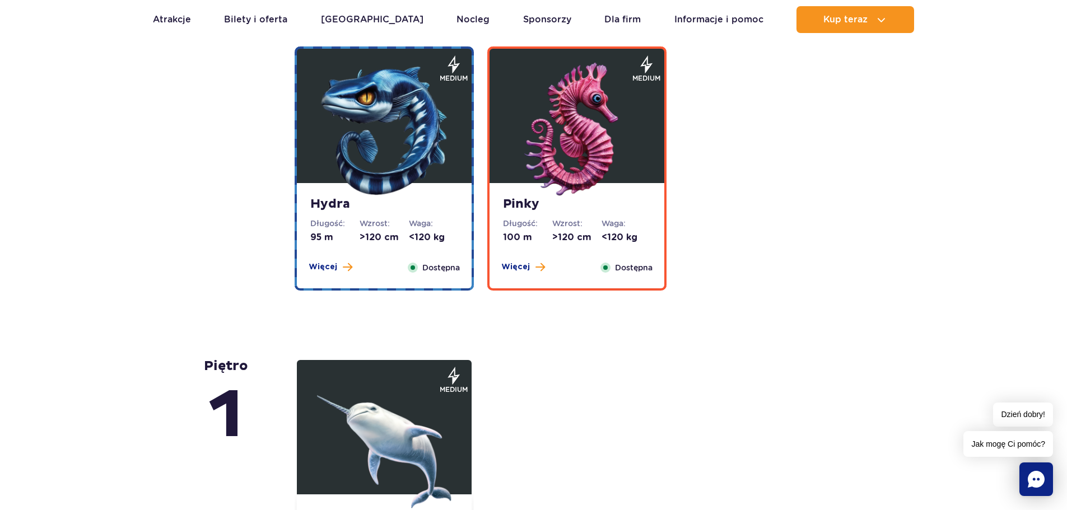
drag, startPoint x: 520, startPoint y: 269, endPoint x: 514, endPoint y: 275, distance: 8.0
click at [520, 269] on span "Więcej" at bounding box center [515, 267] width 29 height 11
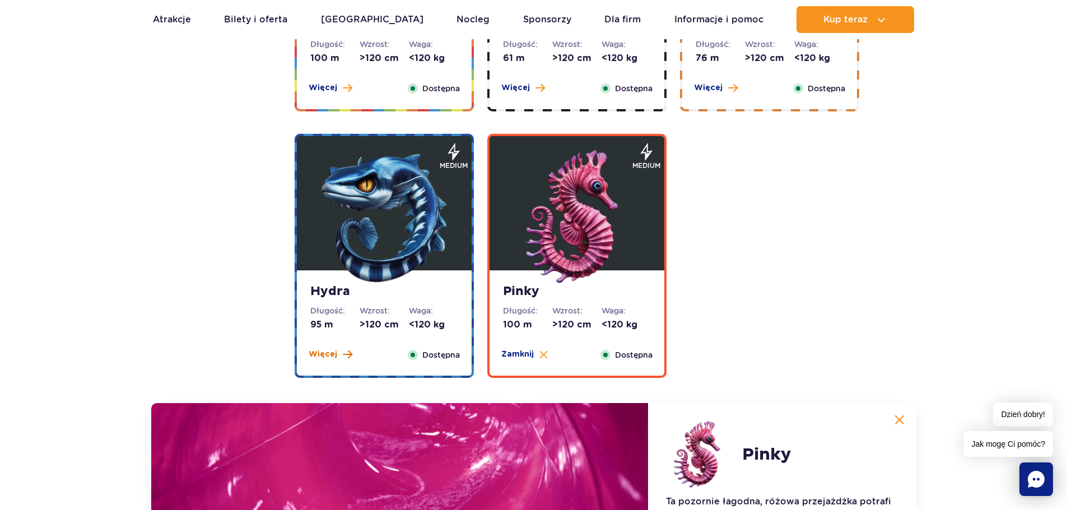
click at [336, 350] on span "Więcej" at bounding box center [323, 354] width 29 height 11
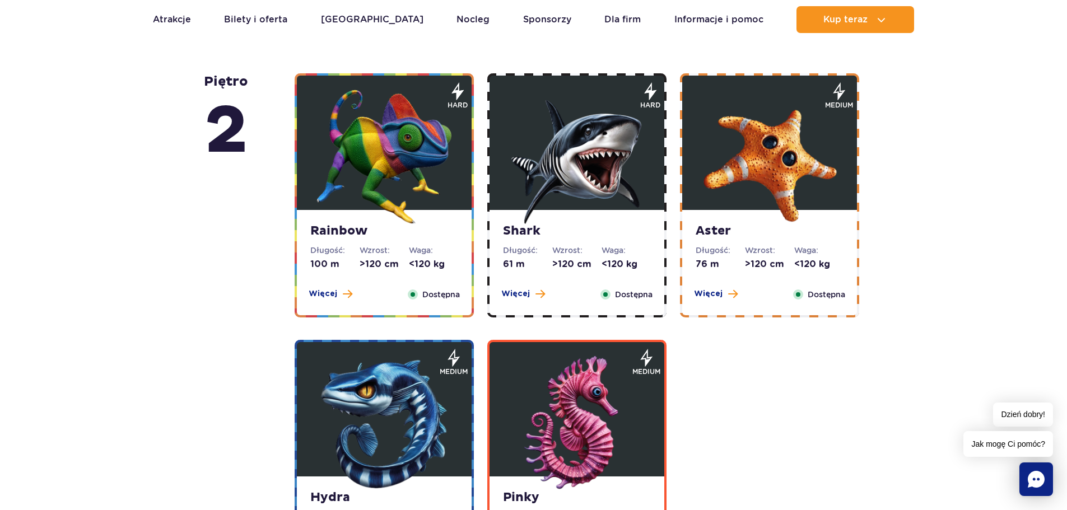
scroll to position [1849, 0]
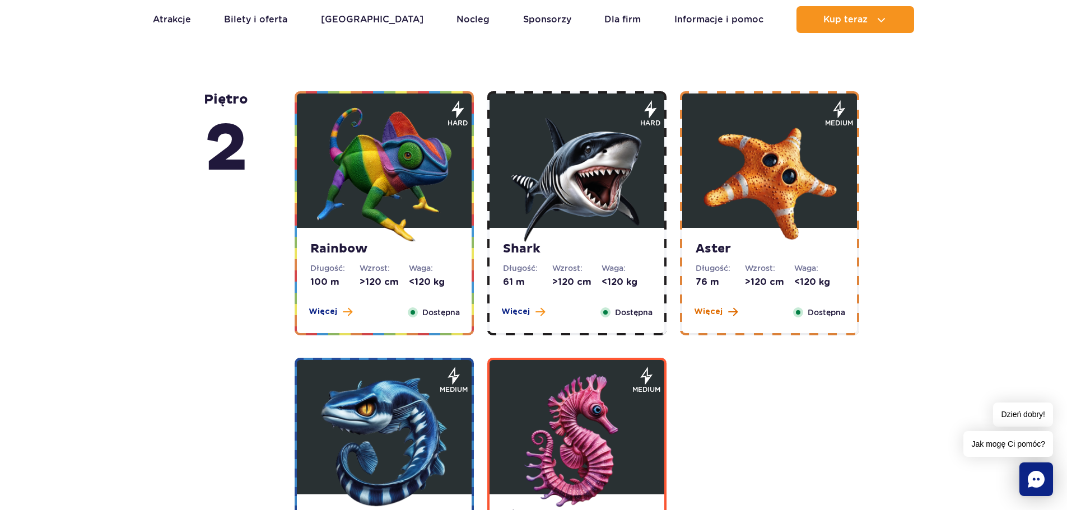
click at [722, 310] on button "Więcej" at bounding box center [716, 311] width 44 height 11
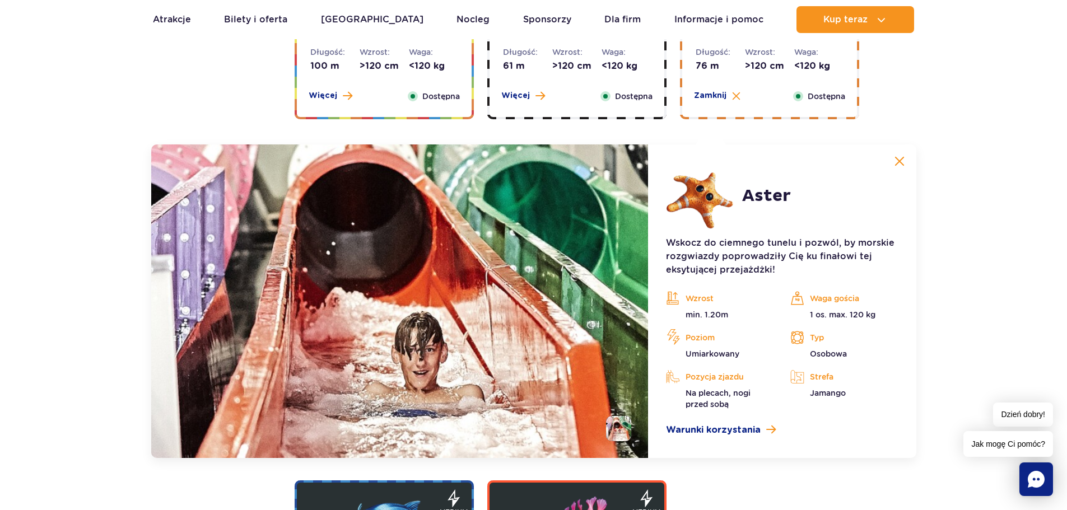
scroll to position [1975, 0]
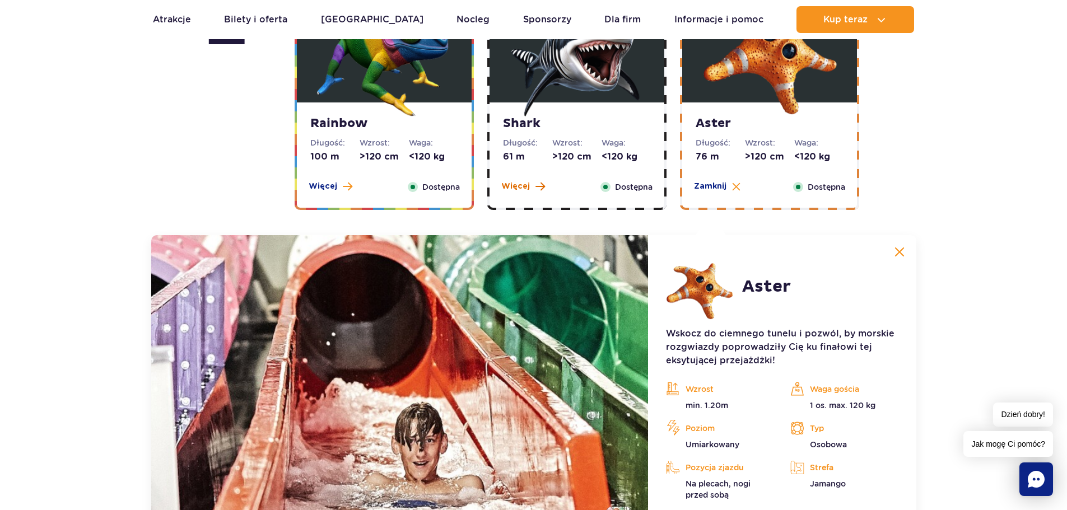
click at [515, 190] on span "Więcej" at bounding box center [515, 186] width 29 height 11
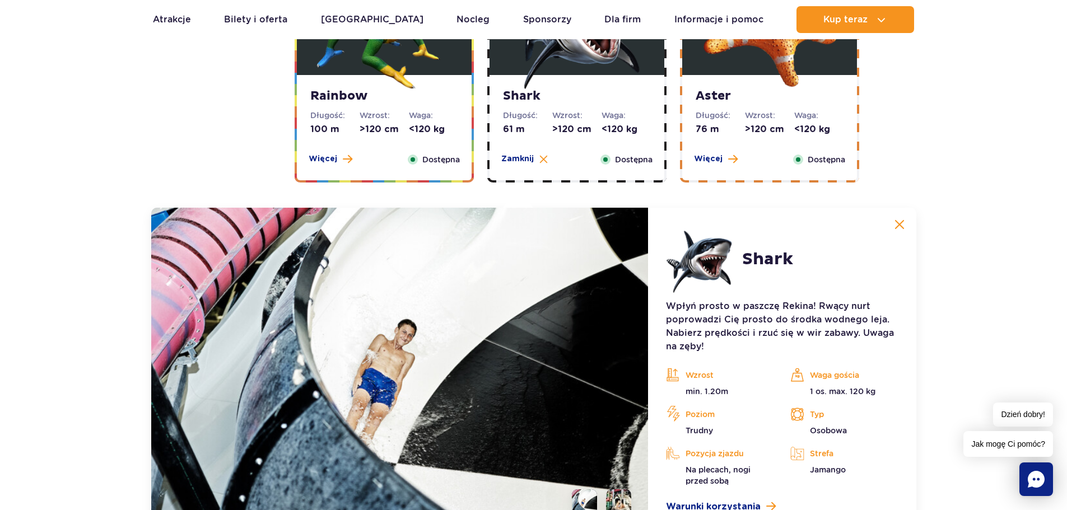
scroll to position [1919, 0]
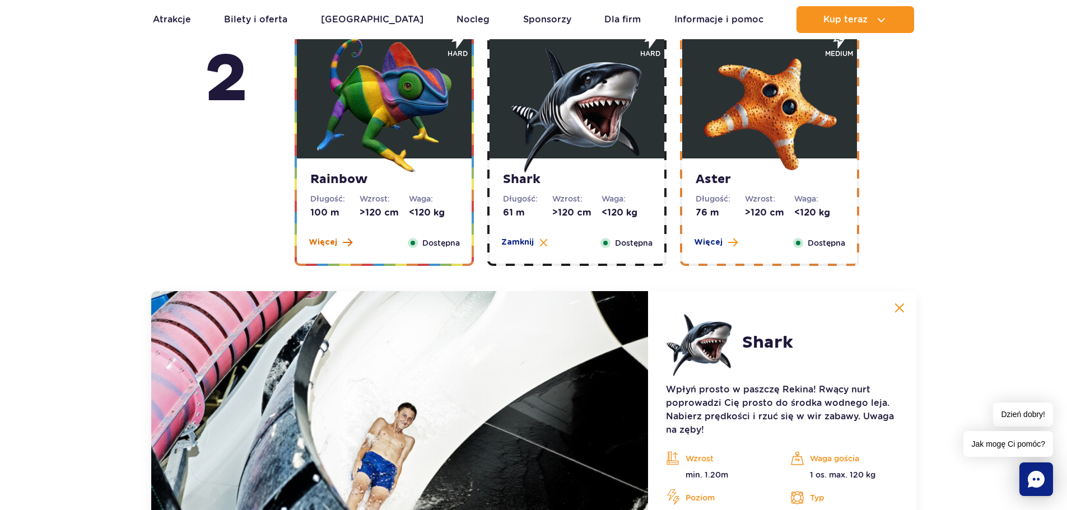
click at [332, 239] on span "Więcej" at bounding box center [323, 242] width 29 height 11
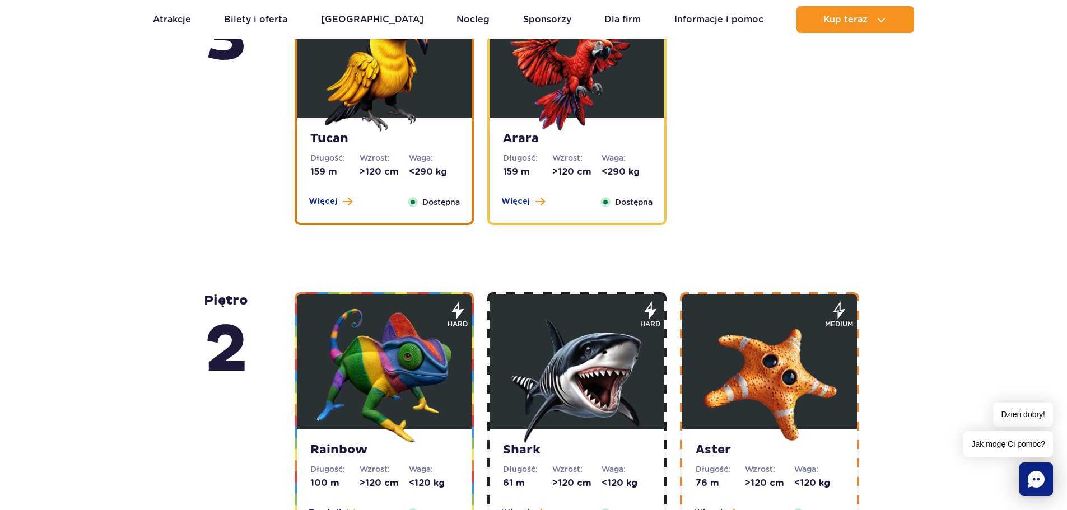
scroll to position [1639, 0]
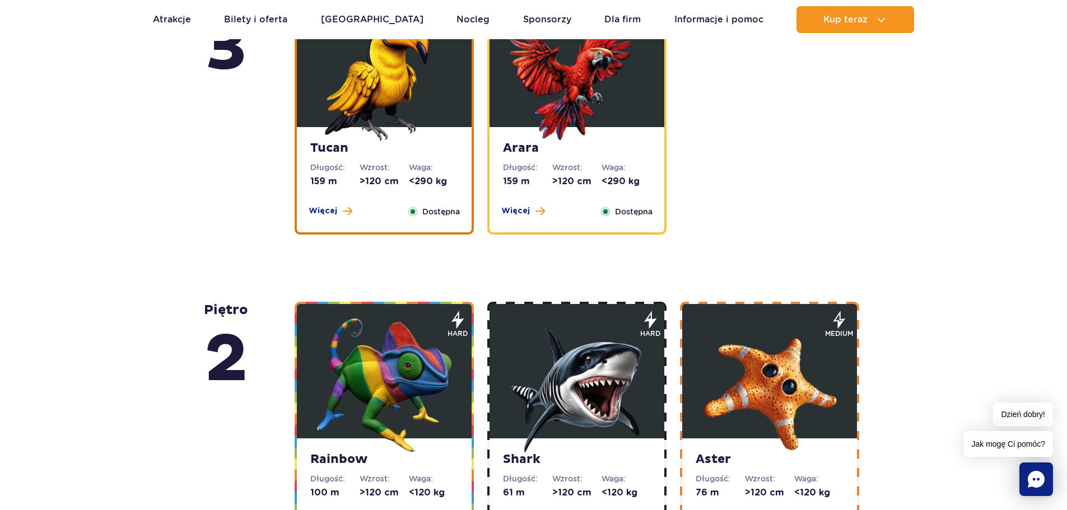
click at [532, 220] on div "Arara Długość: 159 m Wzrost: >120 cm Waga: <290 kg Więcej Zamknij Dostępna" at bounding box center [577, 179] width 175 height 105
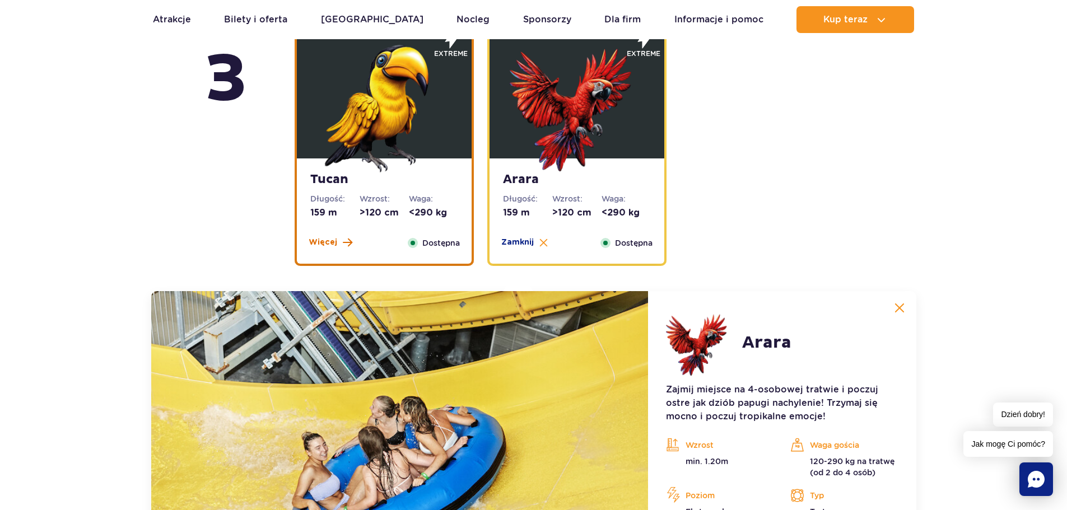
click at [313, 241] on span "Więcej" at bounding box center [323, 242] width 29 height 11
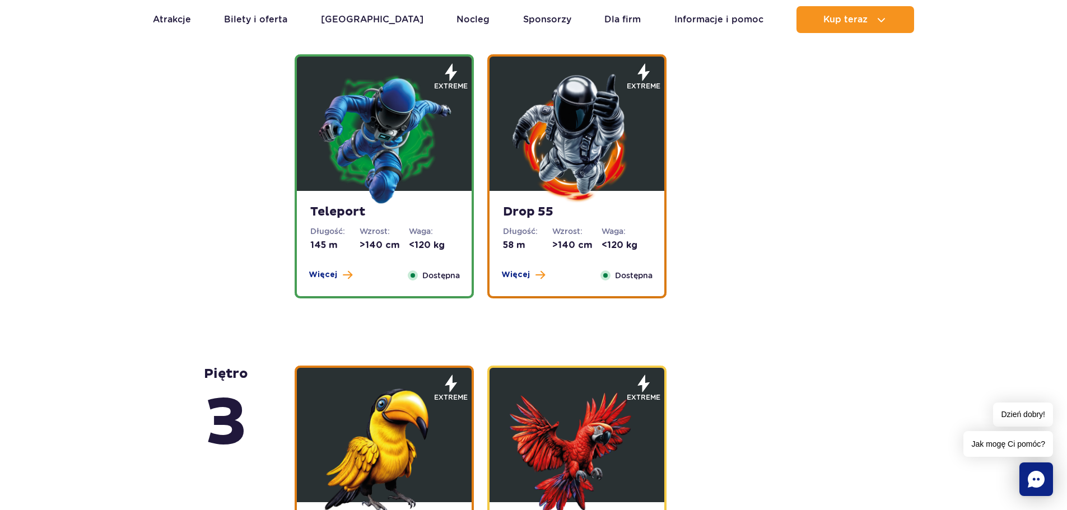
scroll to position [1149, 0]
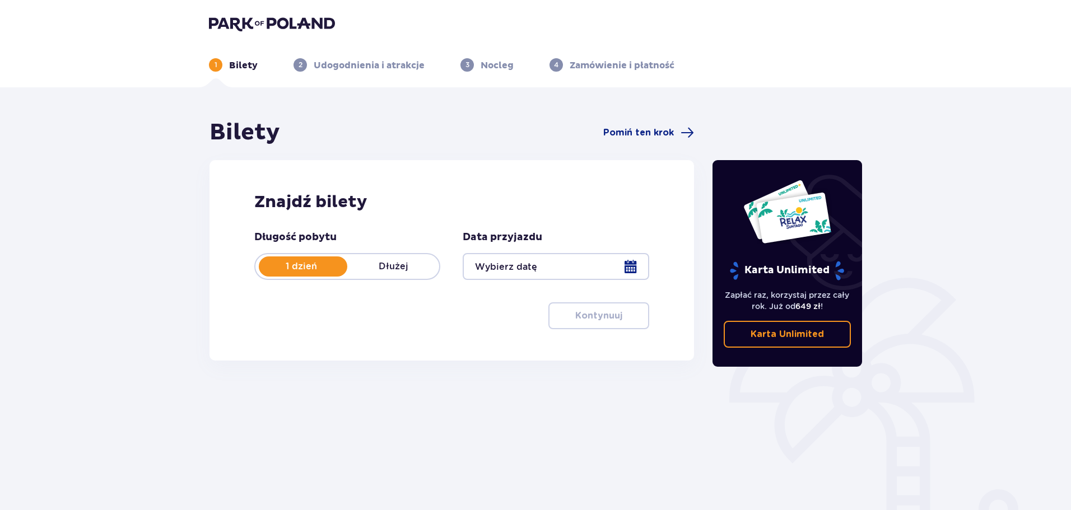
click at [573, 273] on div at bounding box center [556, 266] width 186 height 27
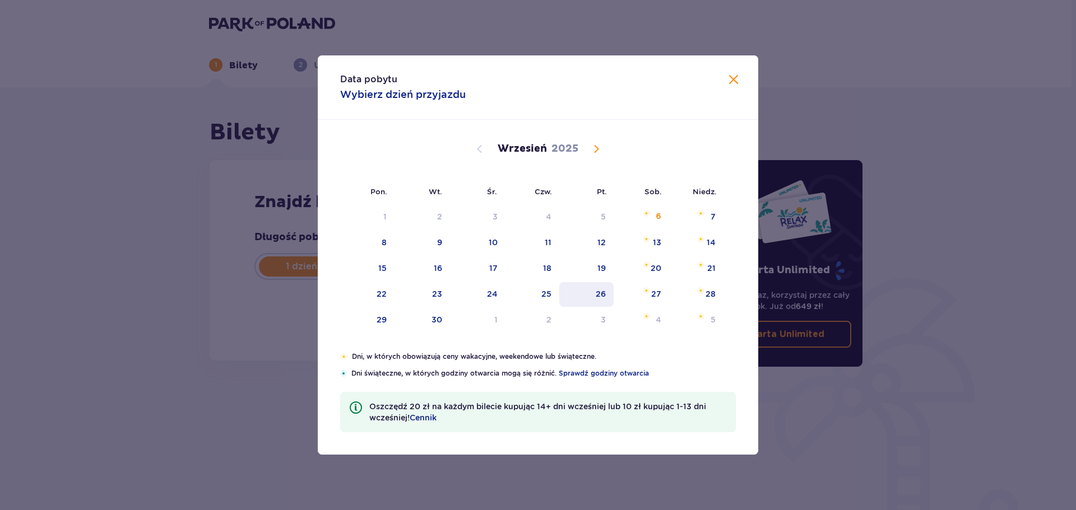
click at [609, 296] on div "26" at bounding box center [586, 294] width 54 height 25
type input "26.09.25"
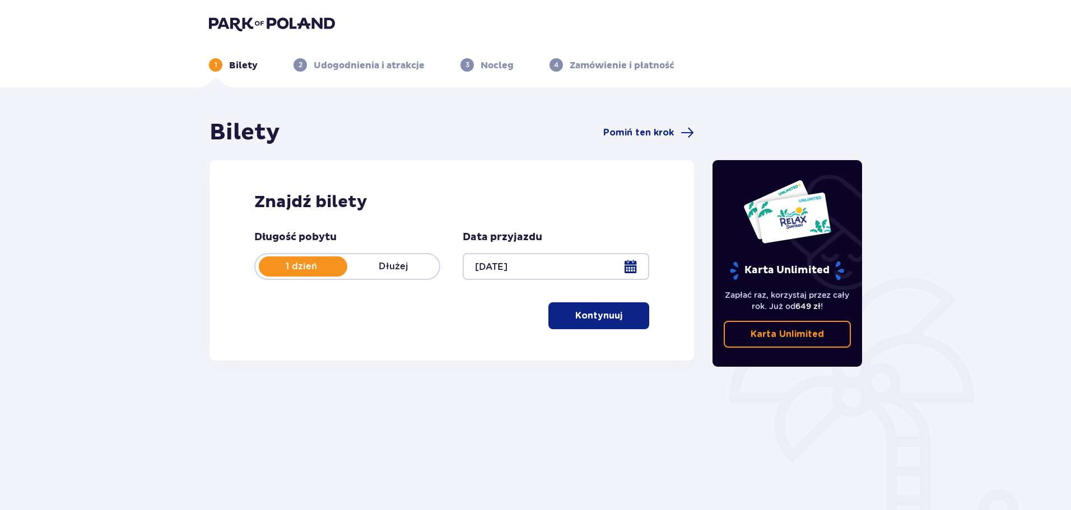
click at [641, 262] on div at bounding box center [556, 266] width 186 height 27
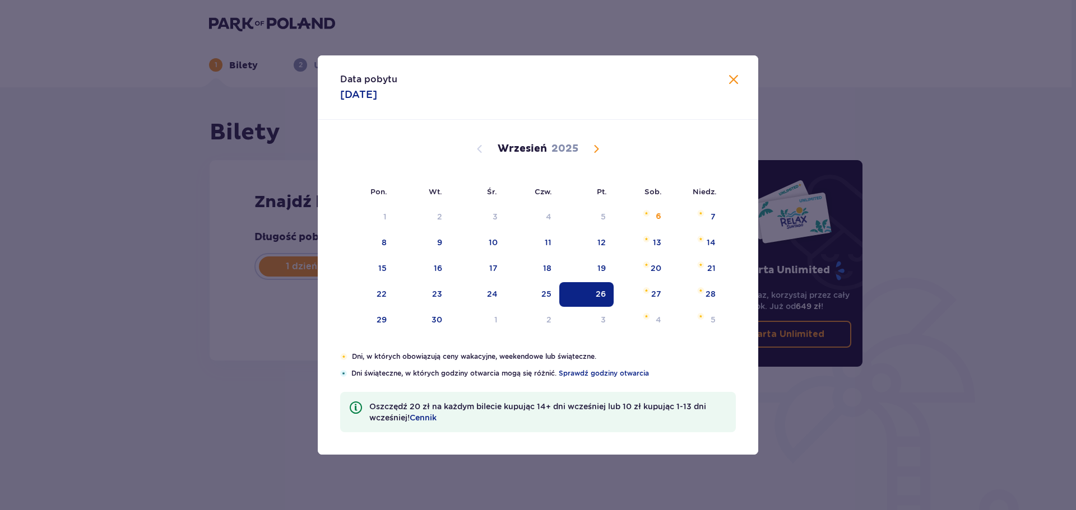
click at [583, 298] on div "26" at bounding box center [586, 294] width 54 height 25
click at [218, 368] on div "Bilety Pomiń ten krok Znajdź bilety Długość pobytu 1 dzień Dłużej Data przyjazd…" at bounding box center [452, 246] width 485 height 255
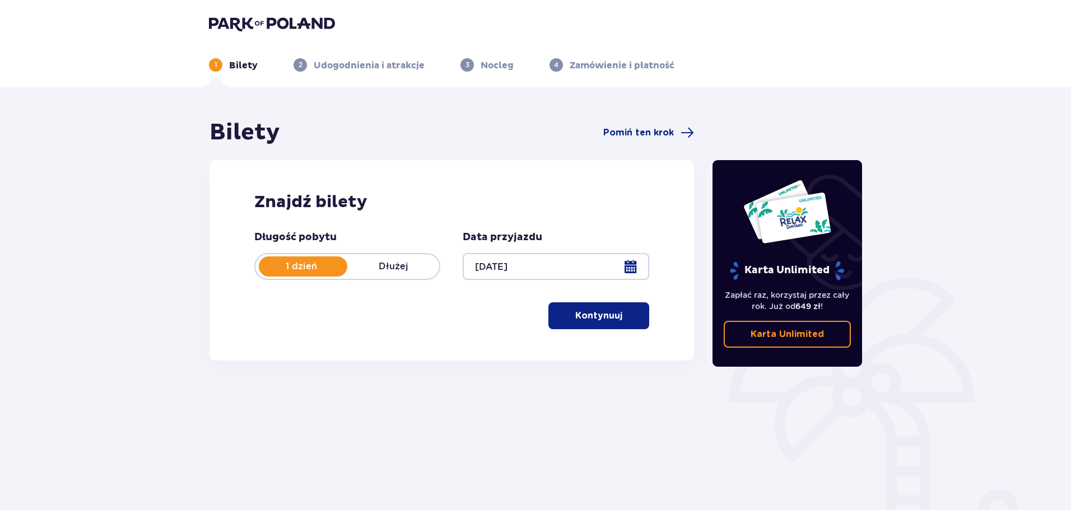
click at [575, 313] on p "Kontynuuj" at bounding box center [598, 316] width 47 height 12
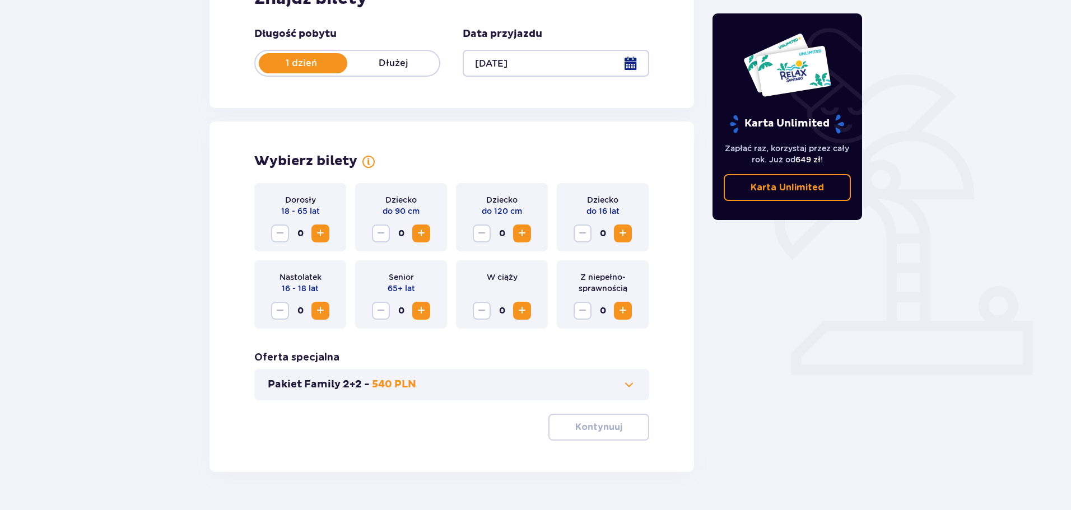
scroll to position [232, 0]
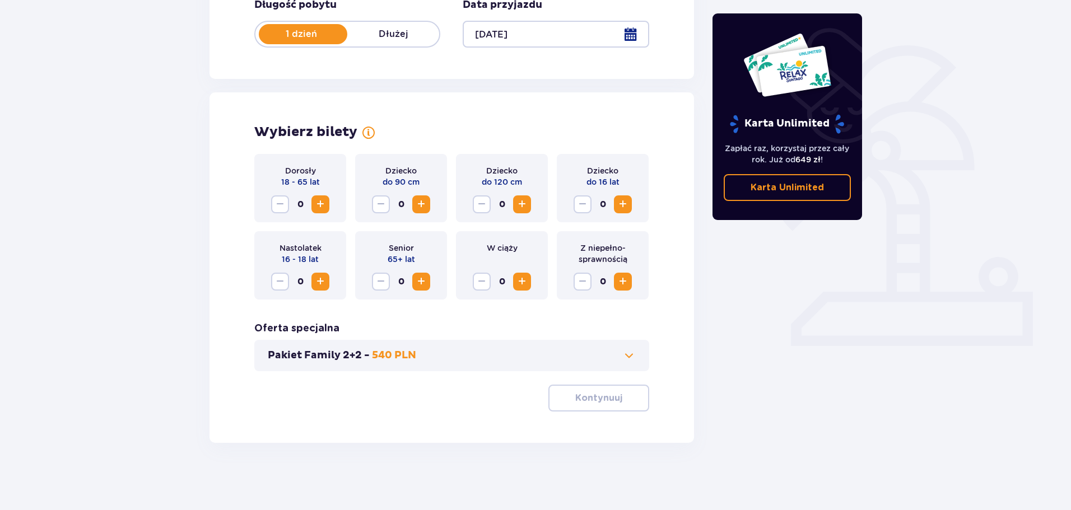
click at [304, 199] on span "0" at bounding box center [300, 205] width 18 height 18
click at [325, 203] on span "Increase" at bounding box center [320, 204] width 13 height 13
click at [524, 208] on span "Increase" at bounding box center [521, 204] width 13 height 13
click at [524, 206] on span "Increase" at bounding box center [521, 204] width 13 height 13
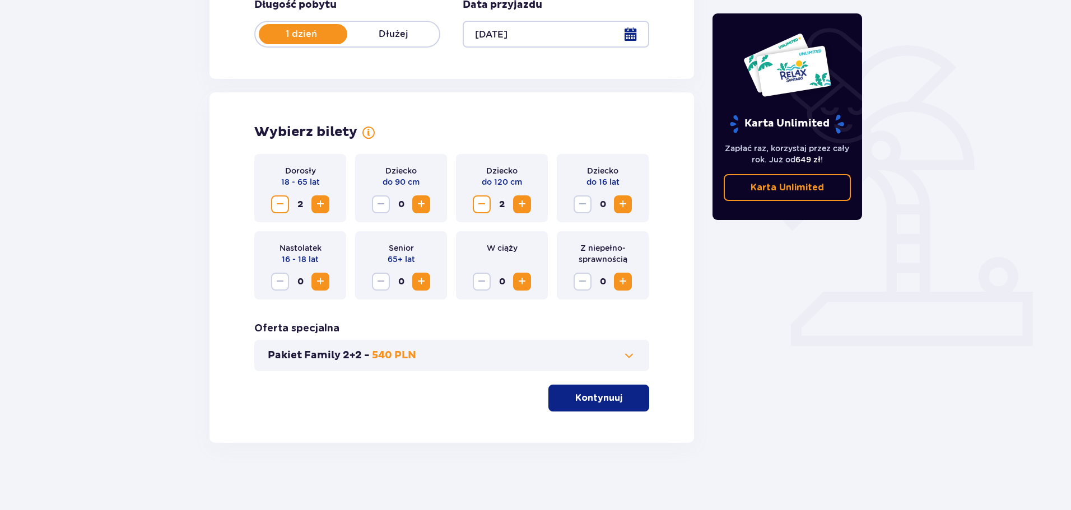
click at [601, 407] on button "Kontynuuj" at bounding box center [598, 398] width 101 height 27
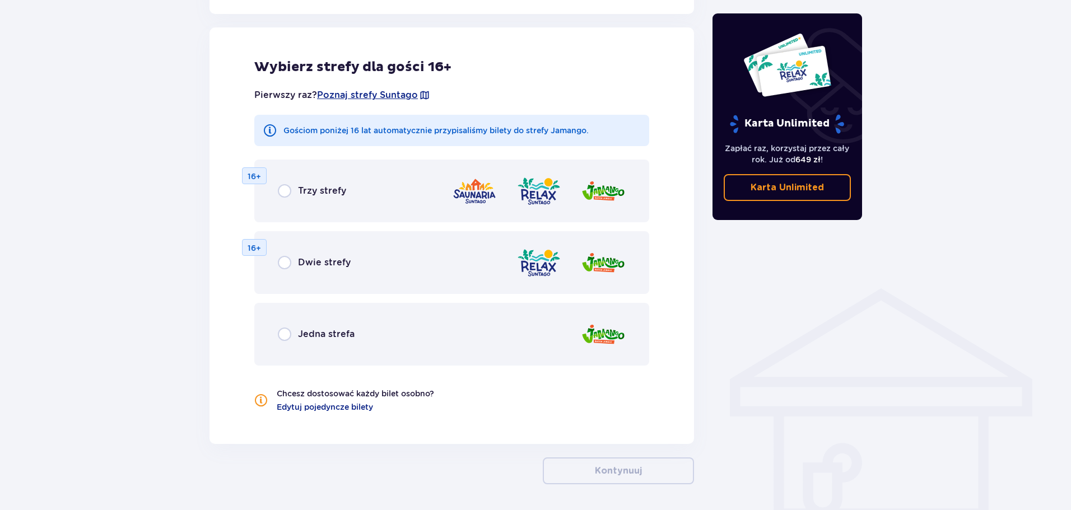
scroll to position [622, 0]
click at [278, 346] on div "Jedna strefa" at bounding box center [451, 334] width 395 height 63
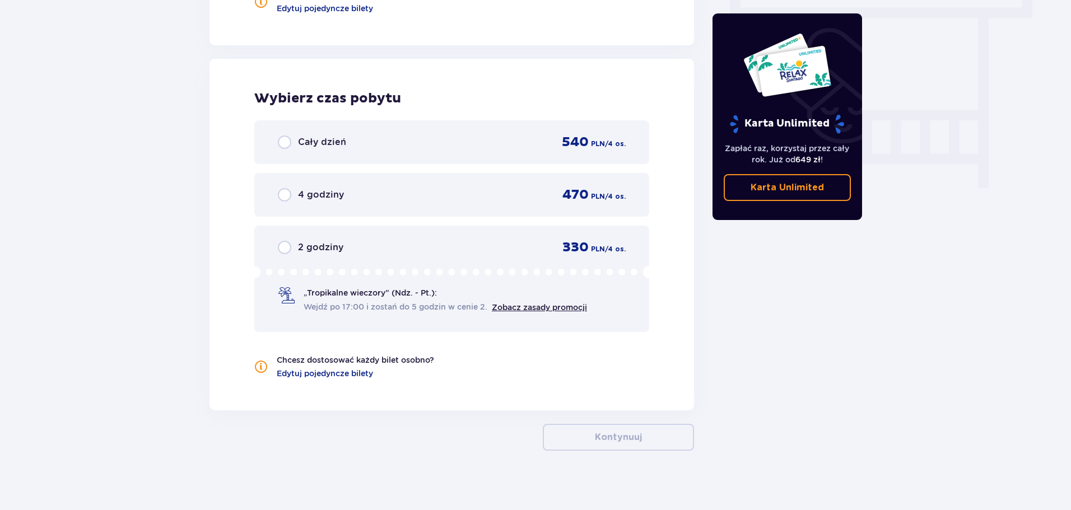
scroll to position [1028, 0]
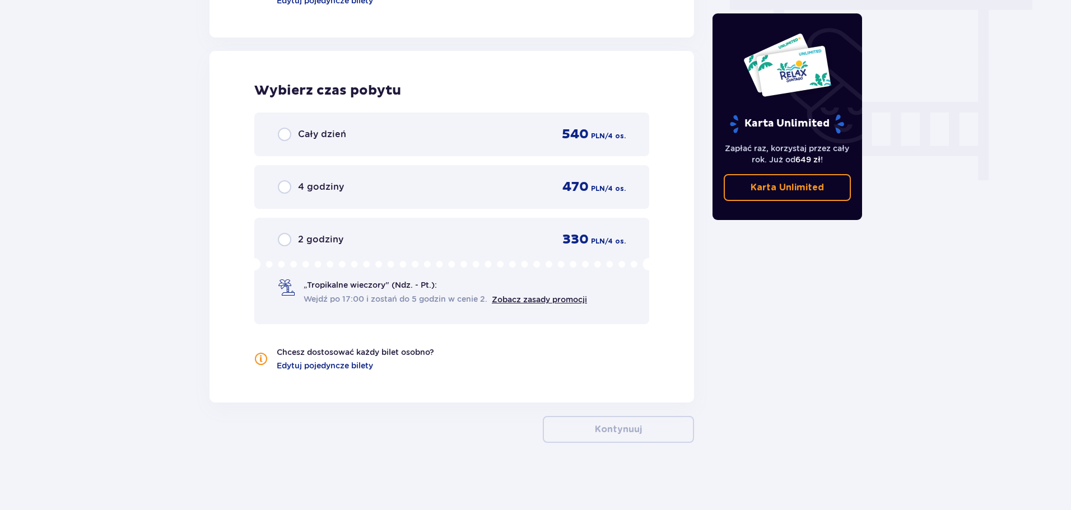
click at [294, 244] on div "2 godziny" at bounding box center [311, 239] width 66 height 13
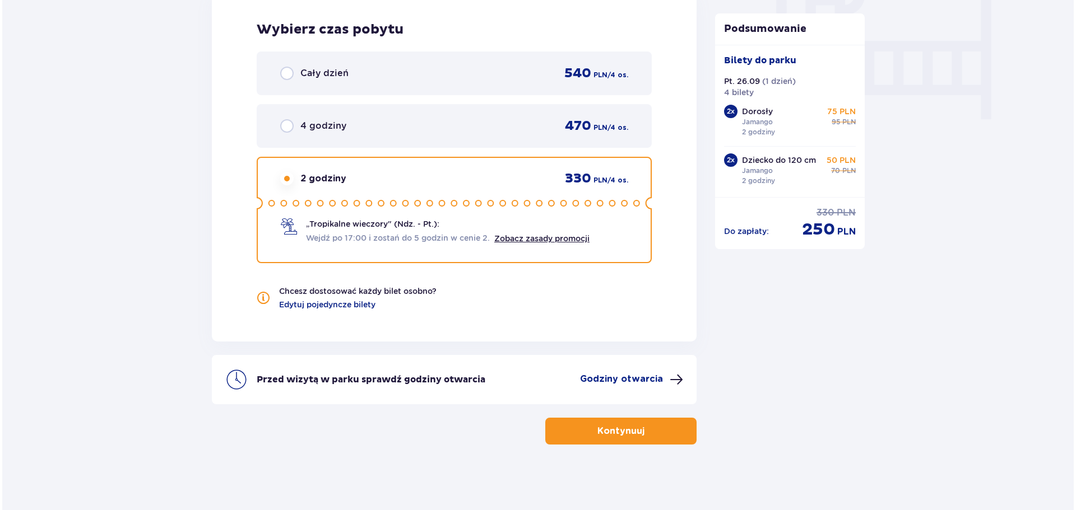
scroll to position [1091, 0]
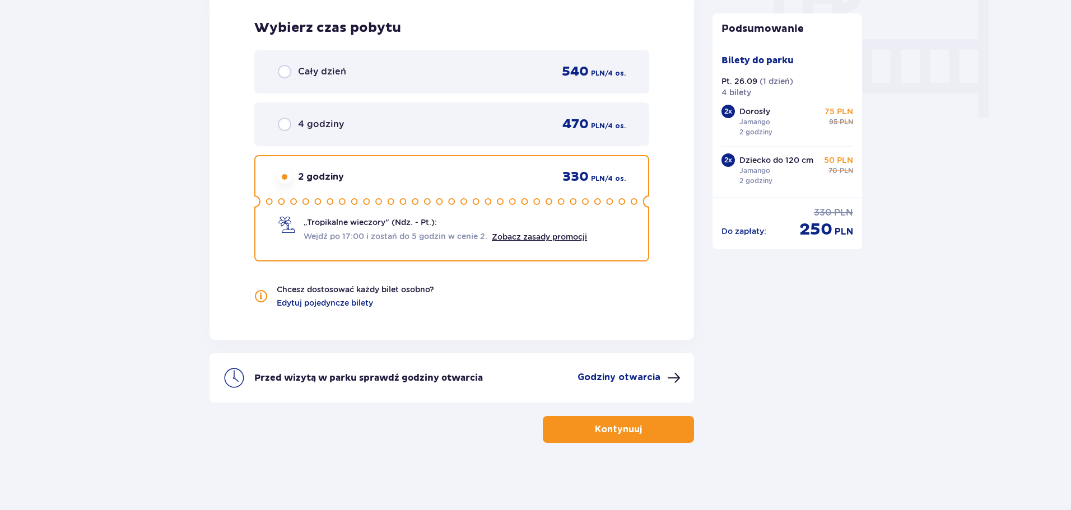
click at [630, 375] on p "Godziny otwarcia" at bounding box center [619, 377] width 83 height 12
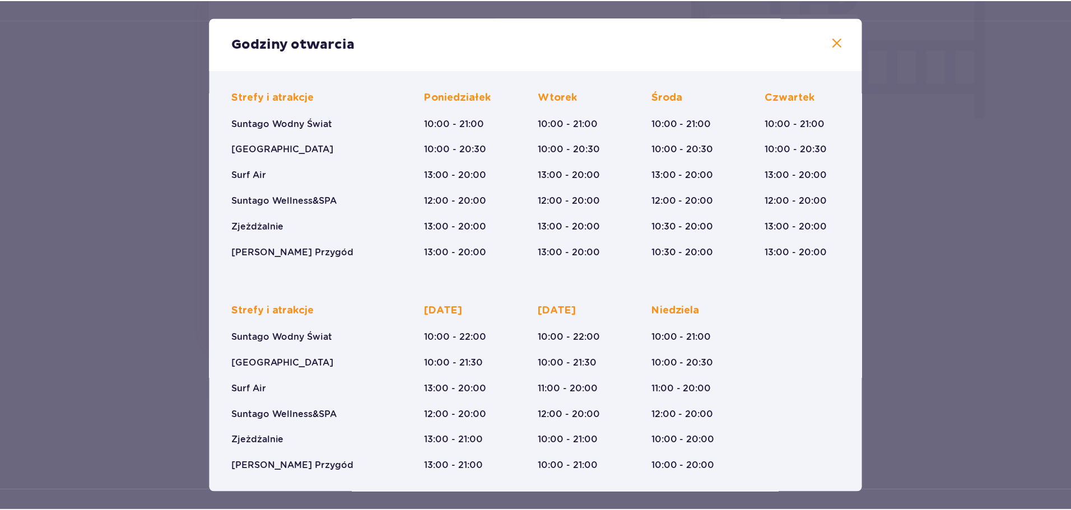
scroll to position [71, 0]
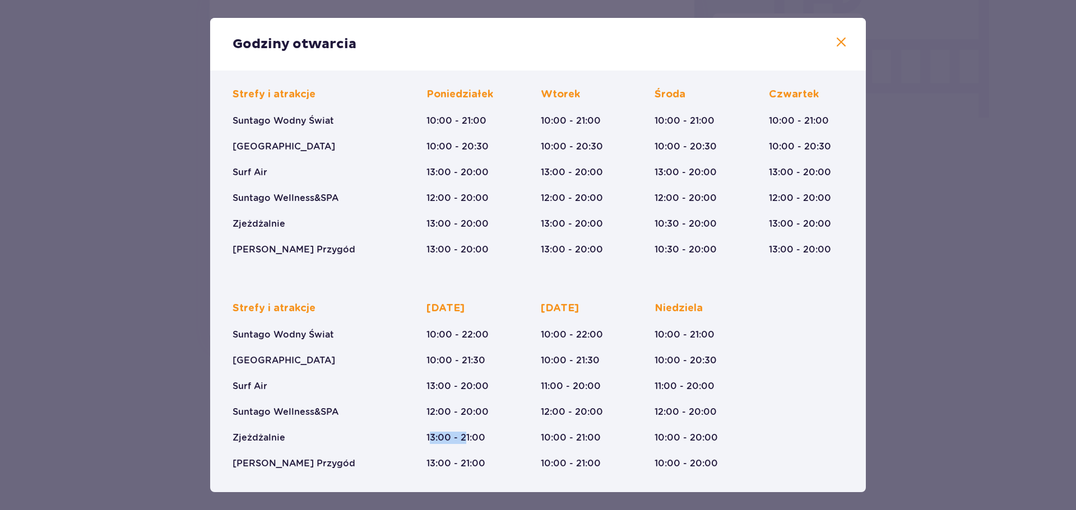
drag, startPoint x: 432, startPoint y: 439, endPoint x: 466, endPoint y: 438, distance: 34.2
click at [466, 438] on p "13:00 - 21:00" at bounding box center [455, 438] width 59 height 12
click at [468, 442] on p "13:00 - 21:00" at bounding box center [455, 438] width 59 height 12
click at [840, 43] on span at bounding box center [840, 42] width 13 height 13
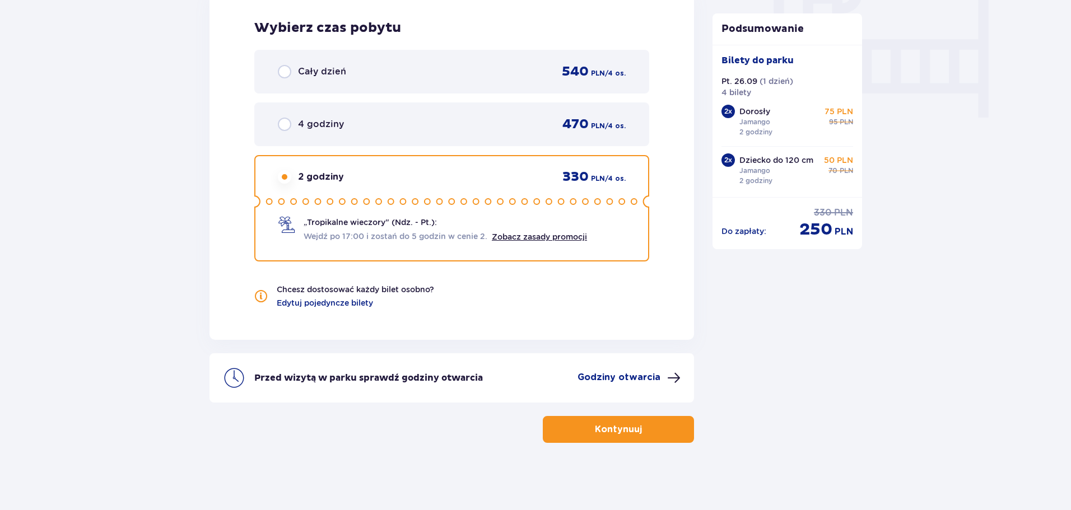
click at [588, 417] on button "Kontynuuj" at bounding box center [618, 429] width 151 height 27
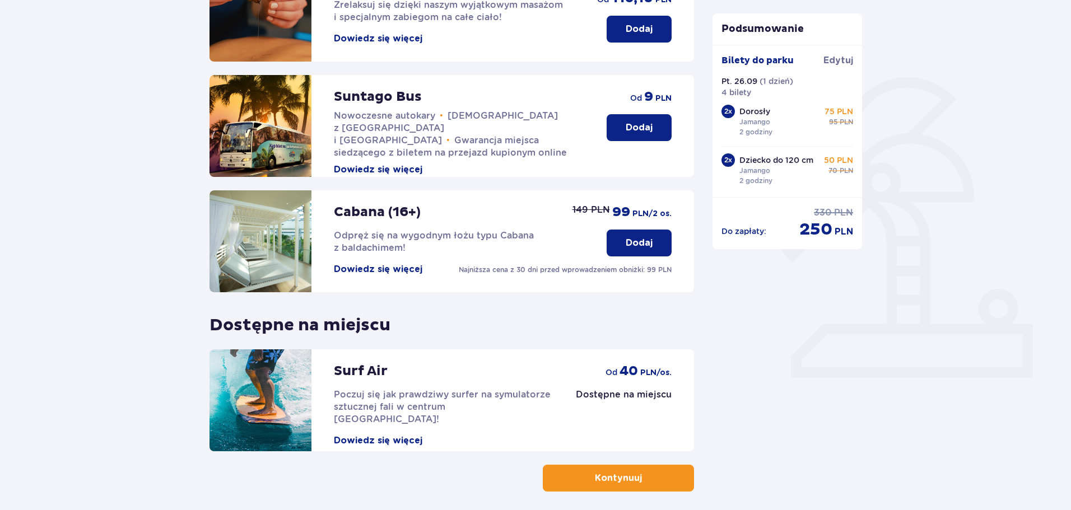
scroll to position [249, 0]
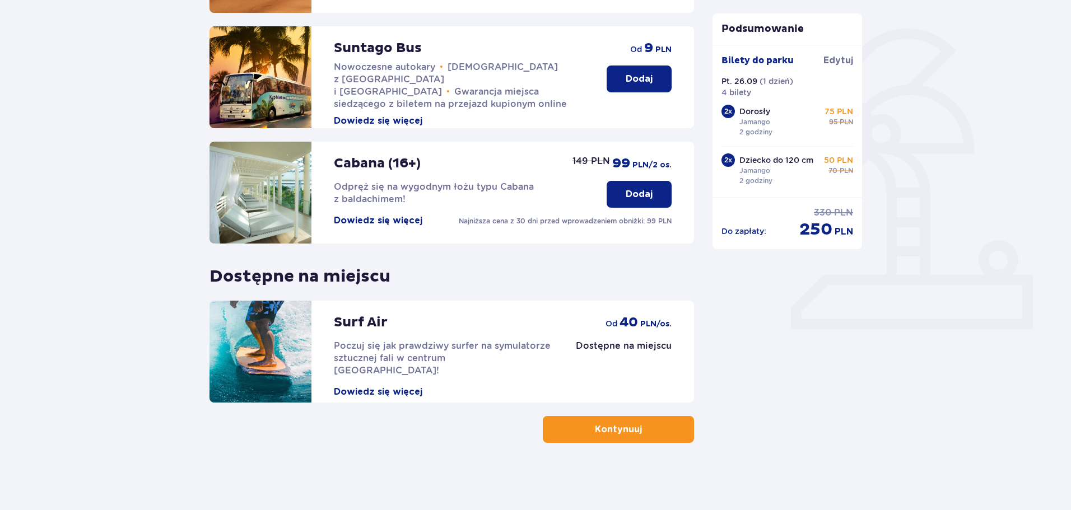
click at [669, 422] on button "Kontynuuj" at bounding box center [618, 429] width 151 height 27
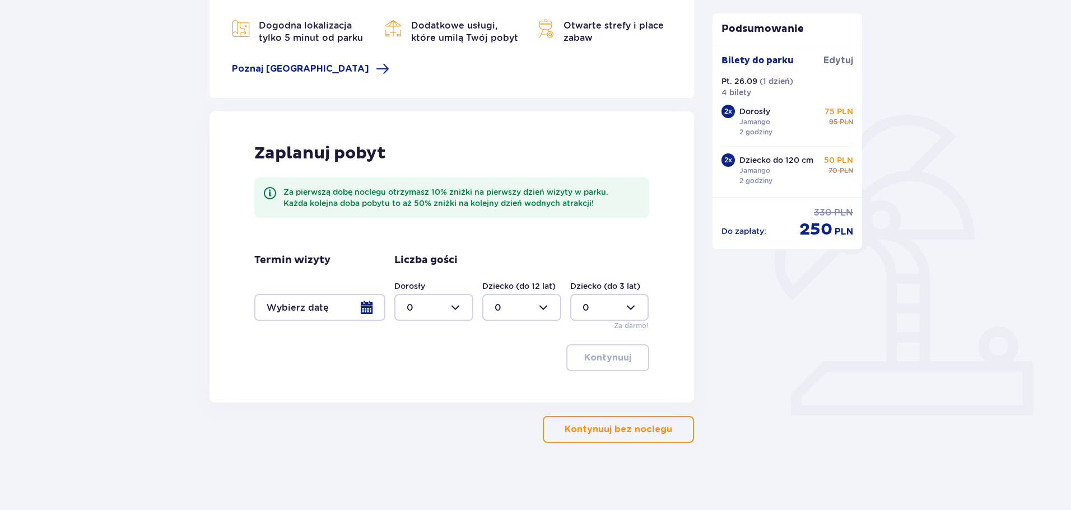
click at [665, 420] on button "Kontynuuj bez noclegu" at bounding box center [618, 429] width 151 height 27
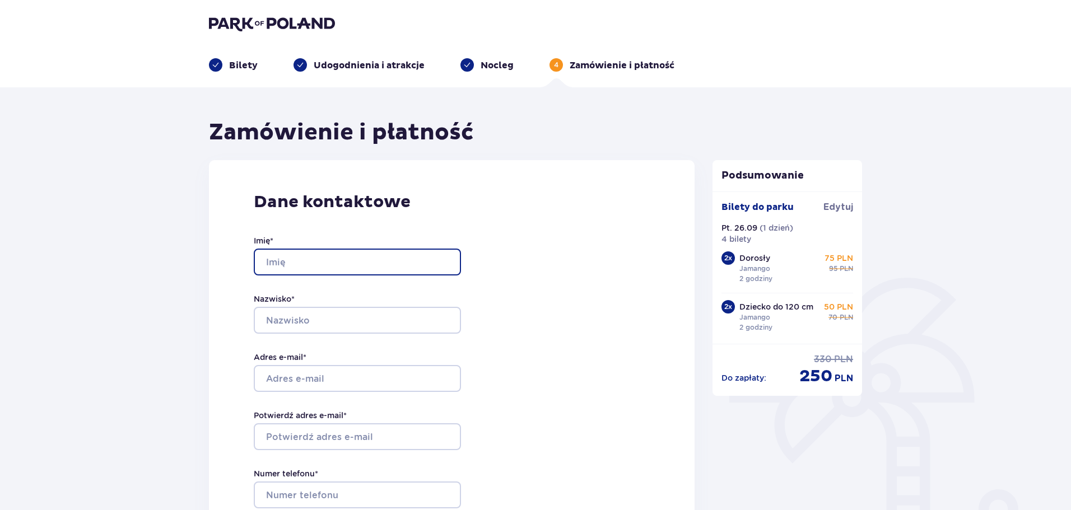
drag, startPoint x: 272, startPoint y: 259, endPoint x: 287, endPoint y: 263, distance: 15.6
click at [272, 259] on input "Imię *" at bounding box center [357, 262] width 207 height 27
type input "Tomasz"
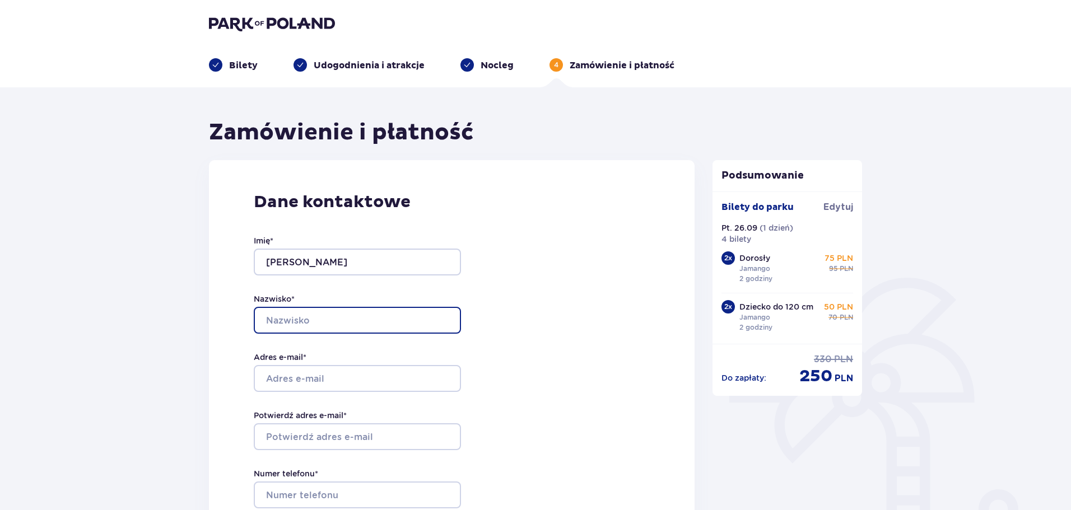
type input "Paciorek"
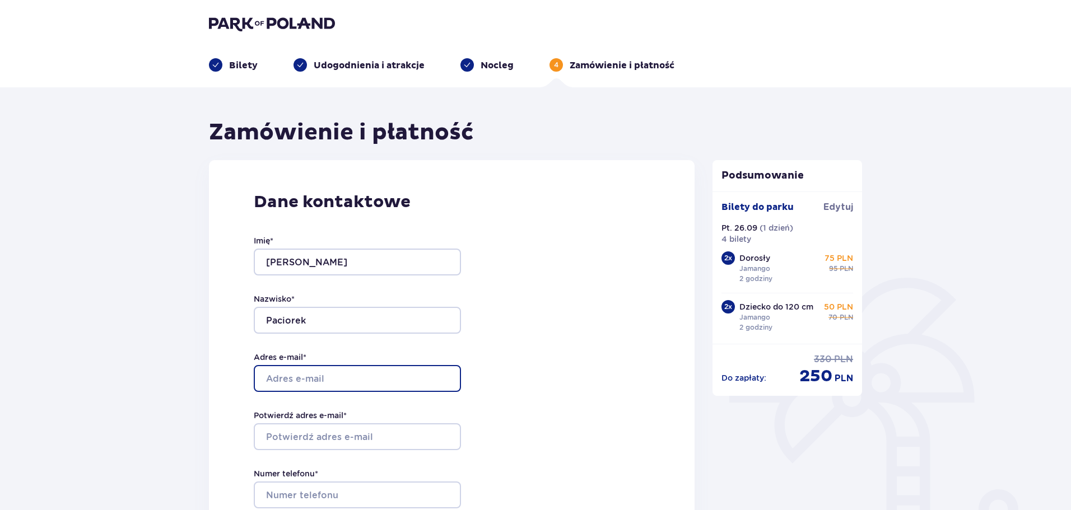
type input "[PERSON_NAME][EMAIL_ADDRESS][DOMAIN_NAME]"
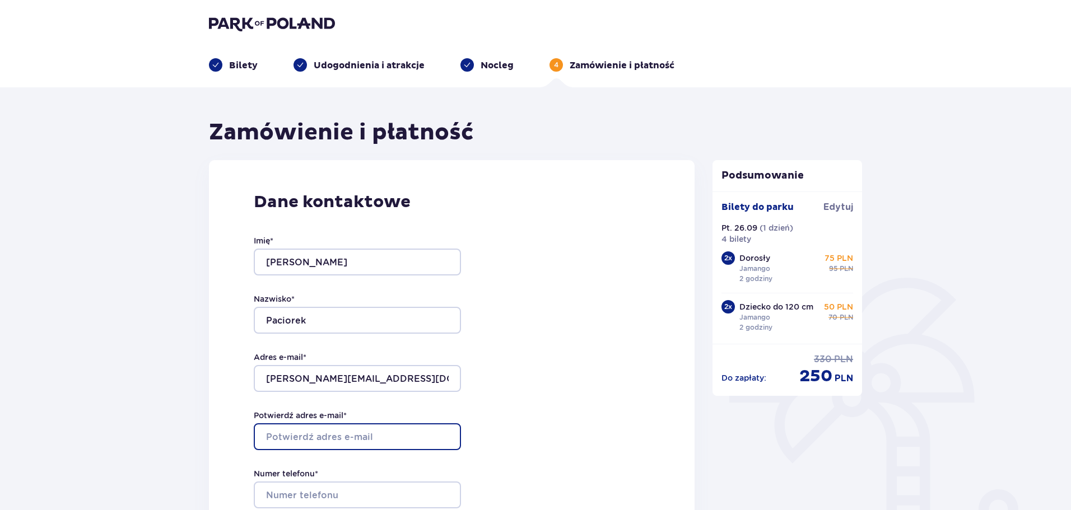
type input "[PERSON_NAME][EMAIL_ADDRESS][DOMAIN_NAME]"
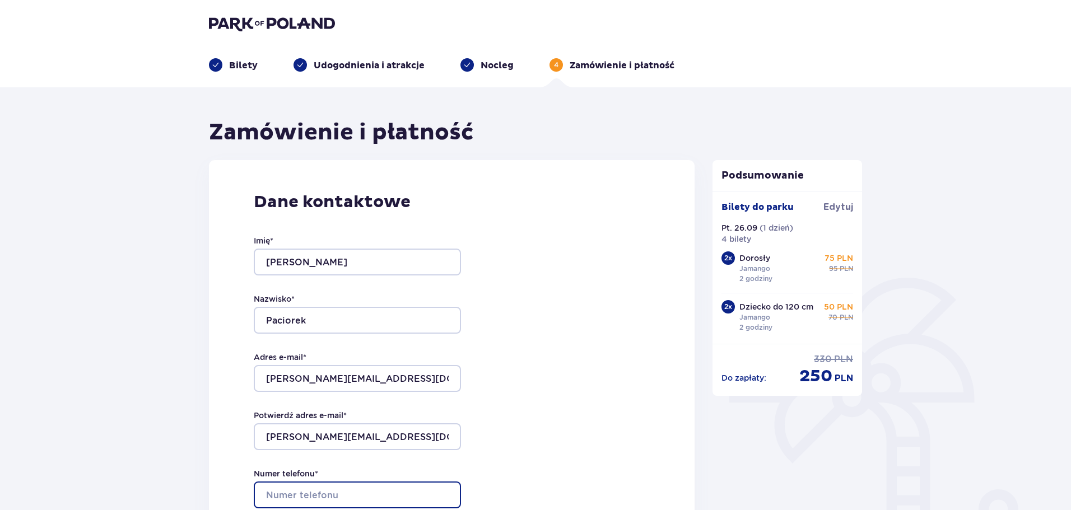
type input "501469921"
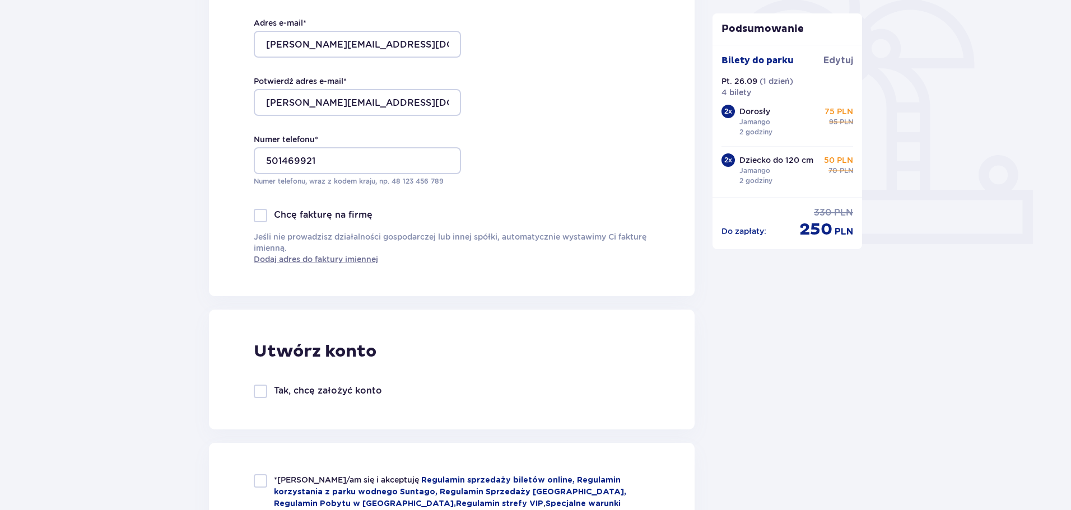
scroll to position [448, 0]
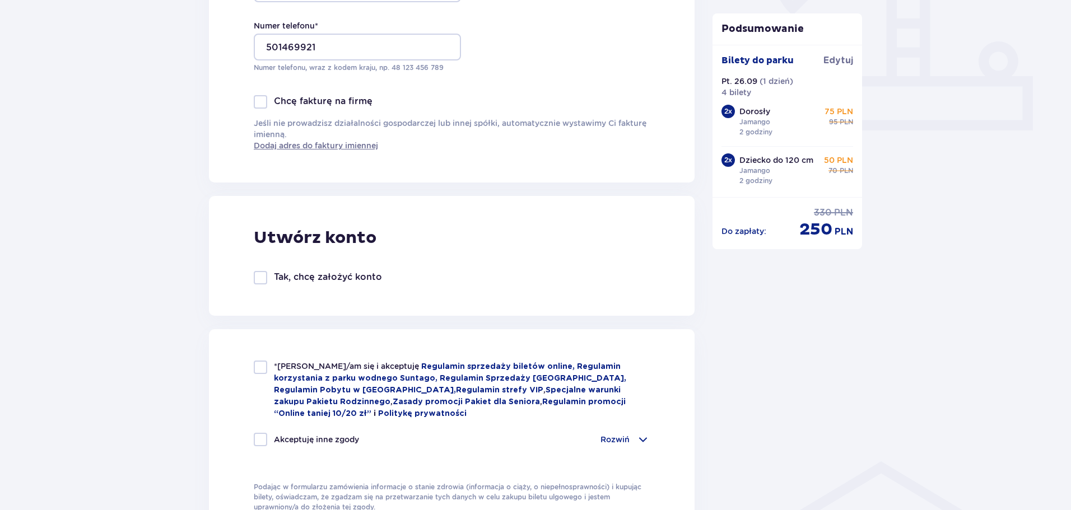
click at [263, 279] on div at bounding box center [260, 277] width 13 height 13
checkbox input "true"
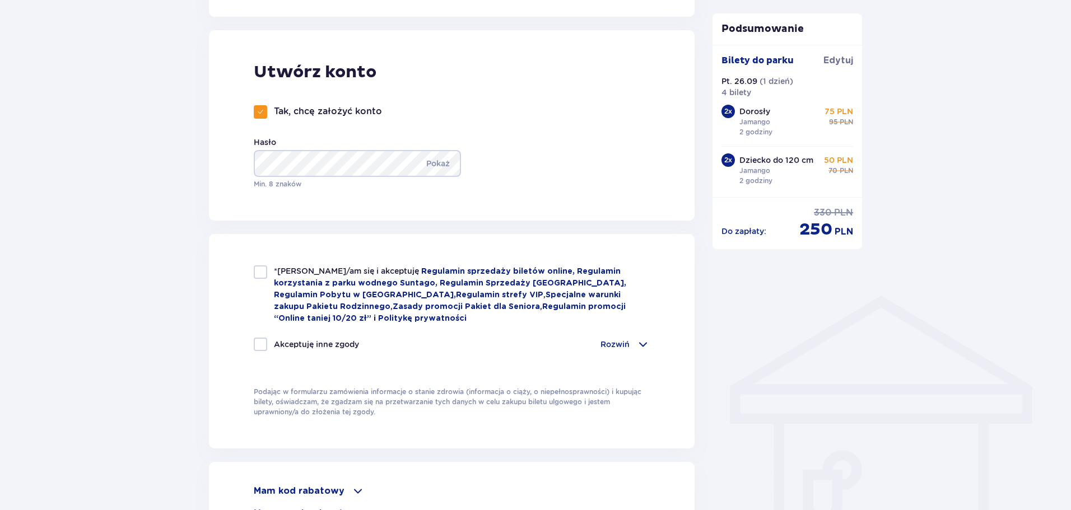
scroll to position [616, 0]
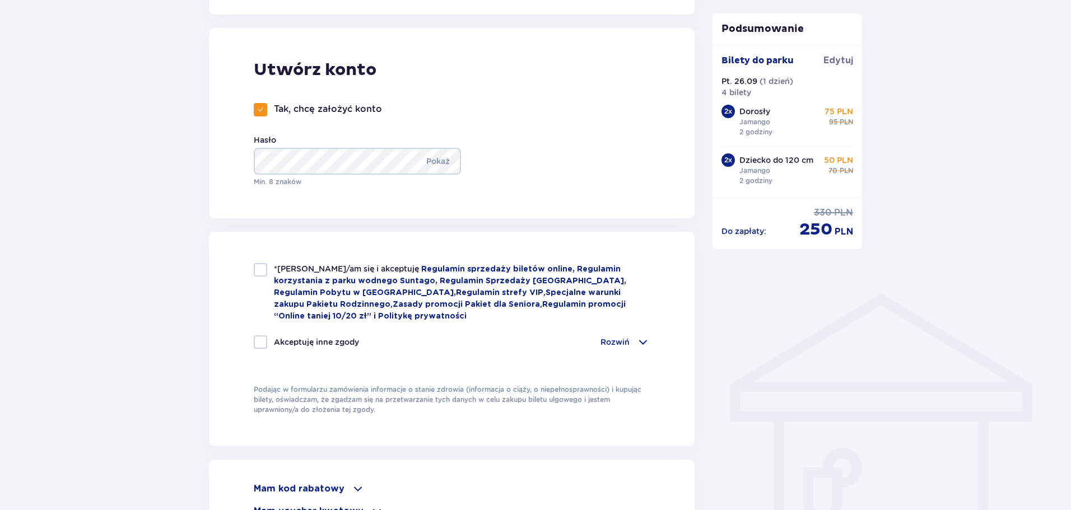
click at [174, 248] on div "Zamówienie i płatność Dane kontaktowe Imię * Tomasz Nazwisko * Paciorek Adres e…" at bounding box center [535, 236] width 1071 height 1530
click at [262, 273] on div at bounding box center [260, 269] width 13 height 13
checkbox input "true"
click at [652, 341] on div "*Zapoznałem/am się i akceptuję Regulamin sprzedaży biletów online, Regulamin ko…" at bounding box center [452, 339] width 486 height 215
click at [644, 340] on span at bounding box center [642, 342] width 13 height 13
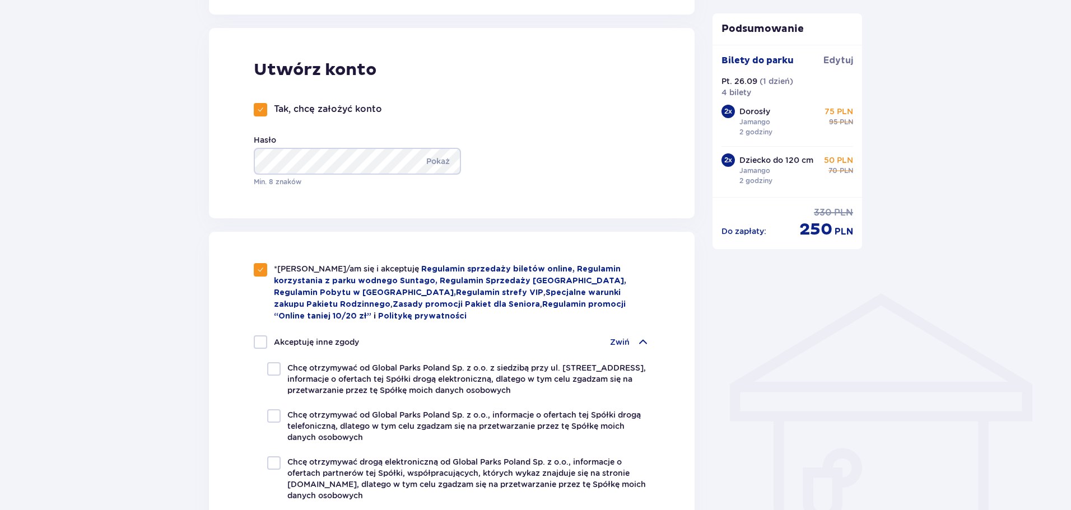
click at [253, 338] on div "*Zapoznałem/am się i akceptuję Regulamin sprzedaży biletów online, Regulamin ko…" at bounding box center [452, 485] width 486 height 506
drag, startPoint x: 263, startPoint y: 342, endPoint x: 256, endPoint y: 350, distance: 10.3
click at [263, 342] on div at bounding box center [260, 342] width 13 height 13
checkbox input "true"
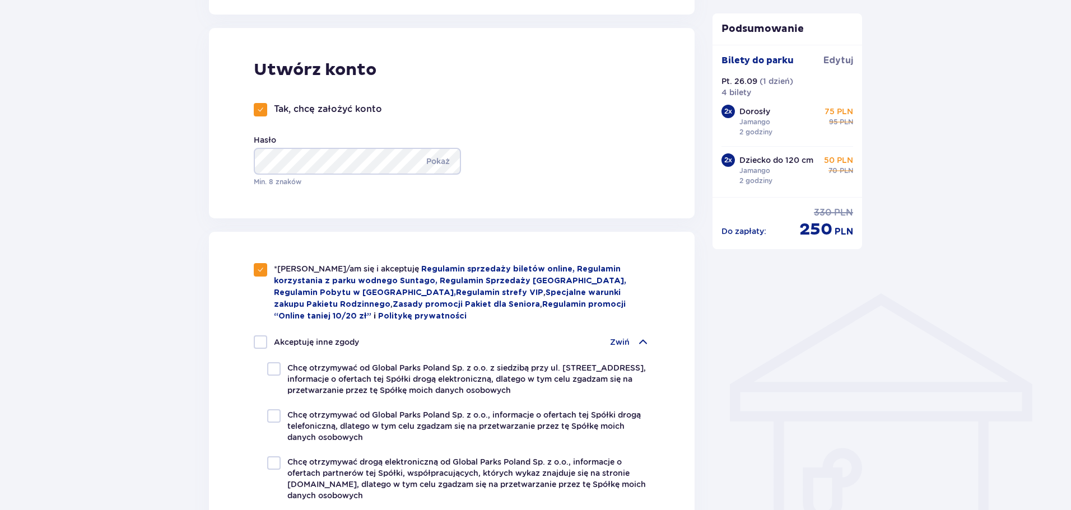
checkbox input "true"
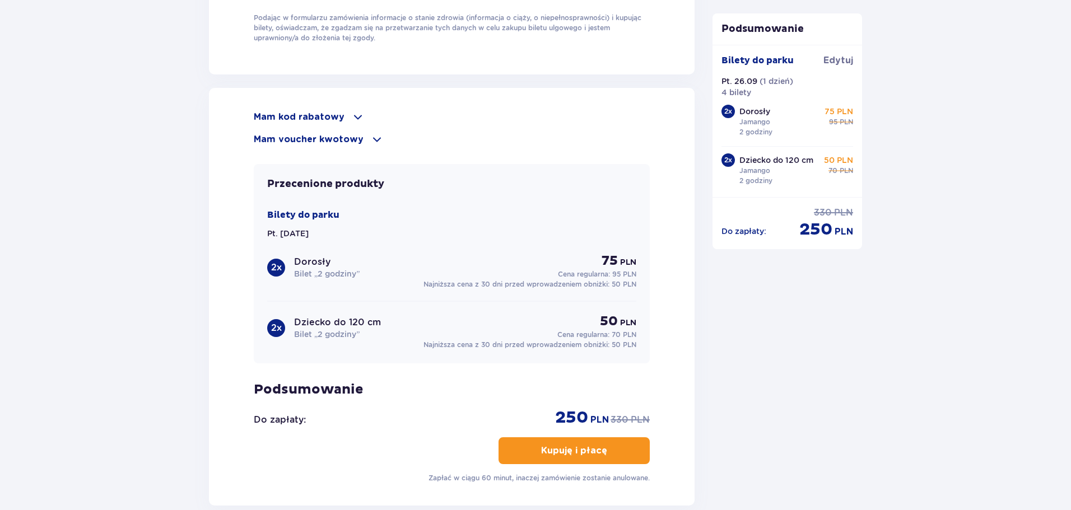
scroll to position [1289, 0]
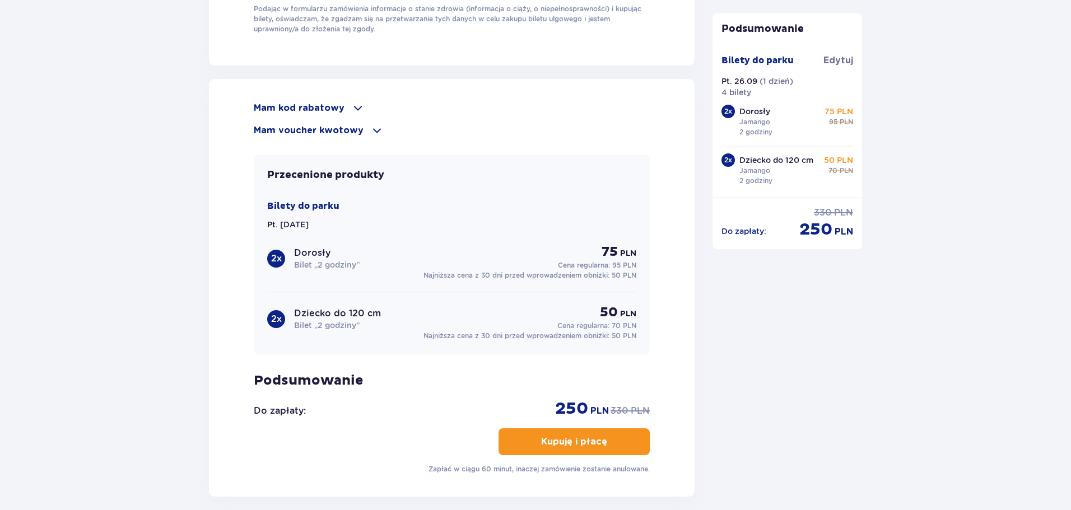
click at [575, 432] on button "Kupuję i płacę" at bounding box center [574, 442] width 151 height 27
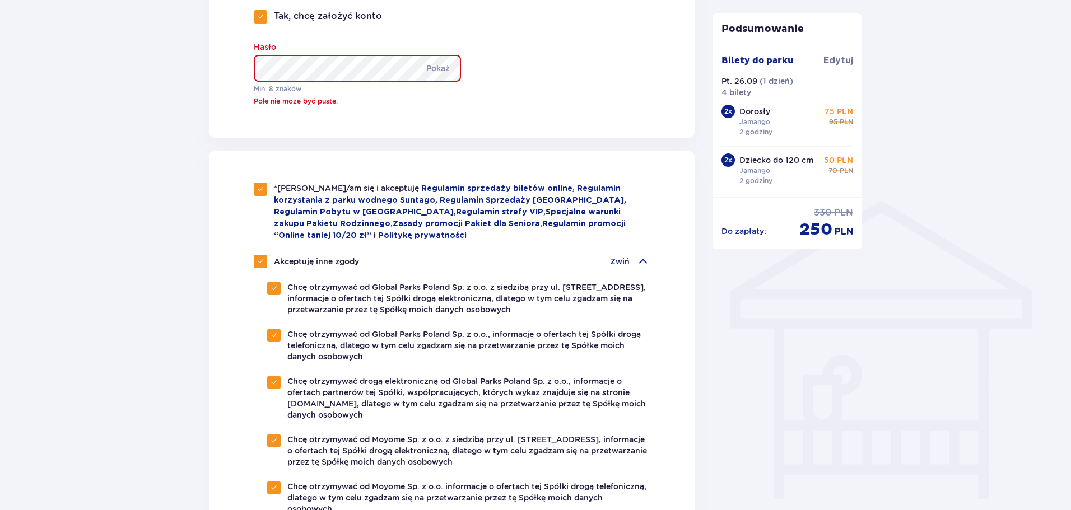
scroll to position [708, 0]
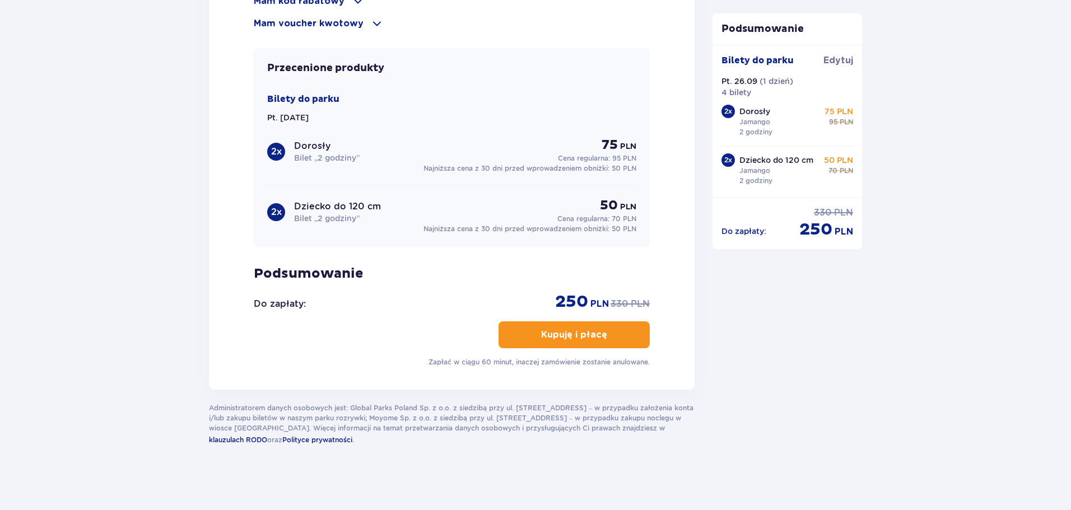
click at [528, 330] on button "Kupuję i płacę" at bounding box center [574, 335] width 151 height 27
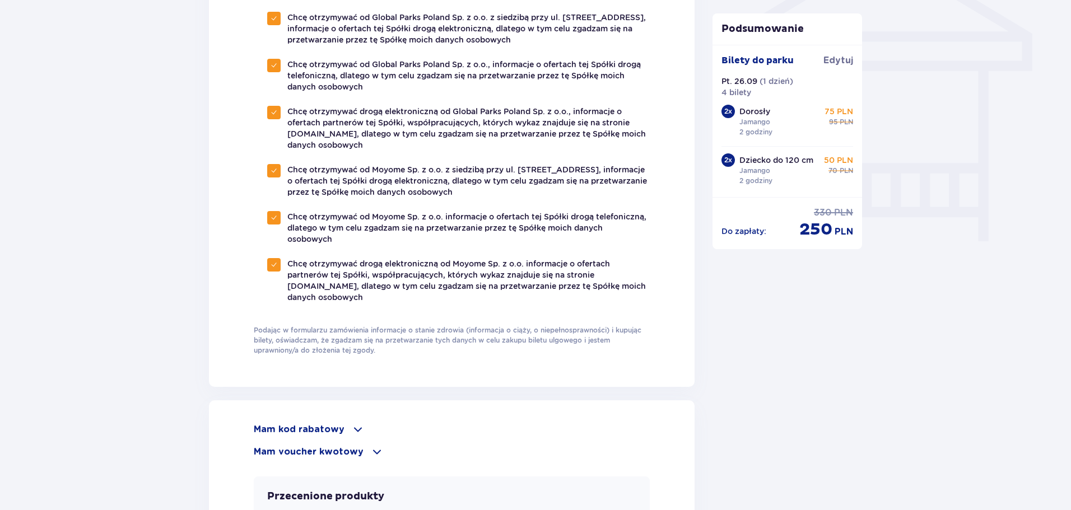
scroll to position [947, 0]
